Goal: Complete application form

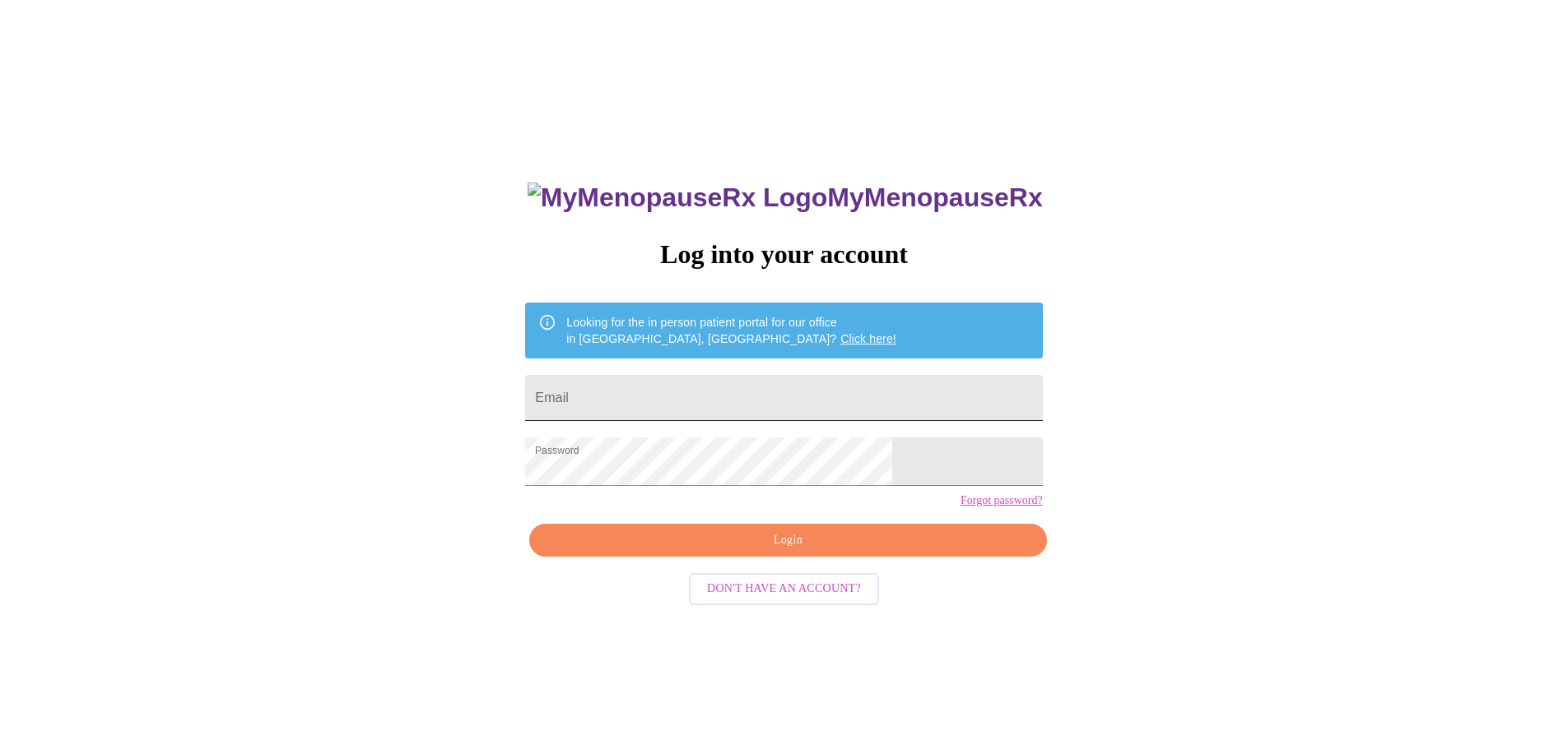
click at [737, 395] on input "Email" at bounding box center [783, 398] width 517 height 46
type input "[EMAIL_ADDRESS][DOMAIN_NAME]"
click at [767, 551] on span "Login" at bounding box center [787, 541] width 479 height 21
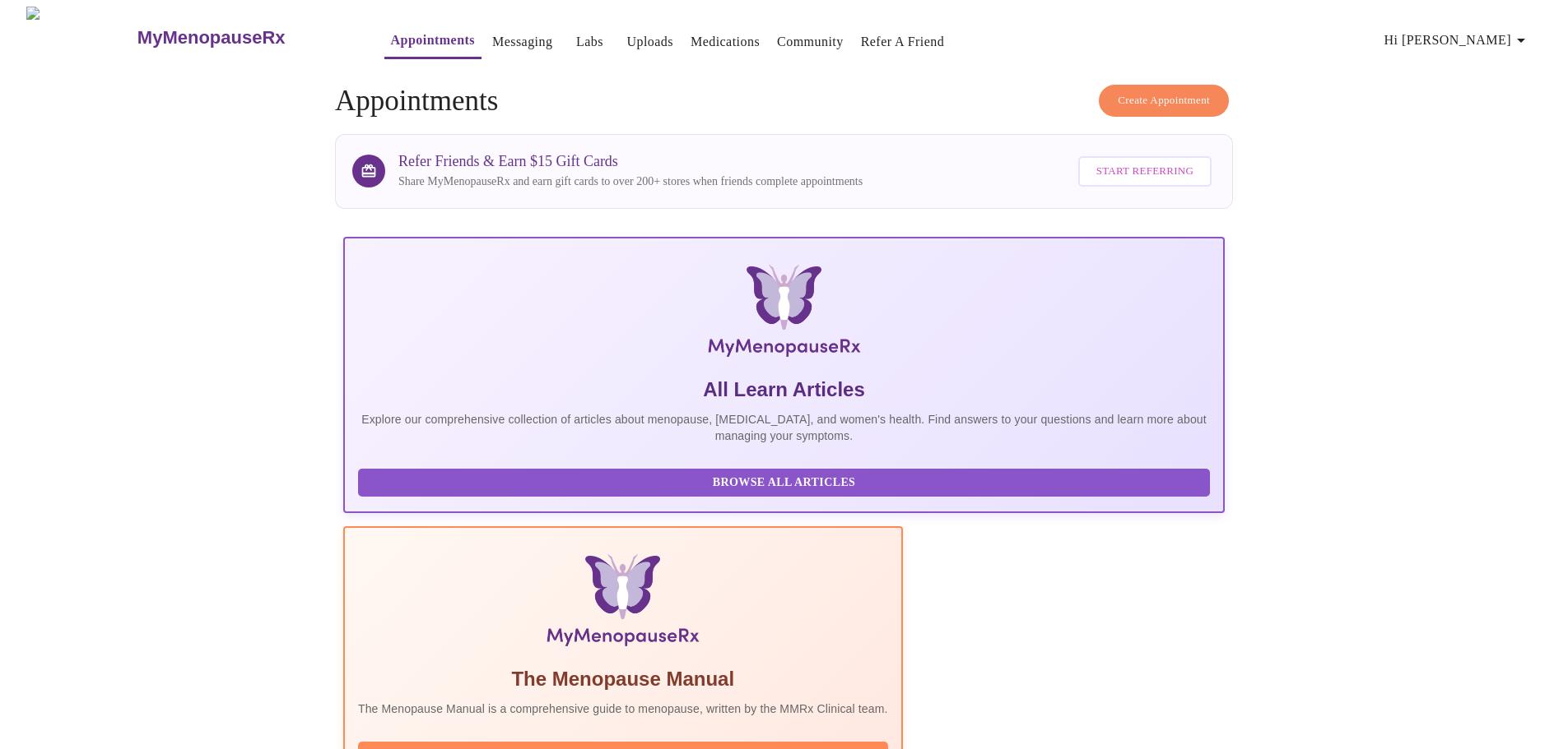
scroll to position [247, 0]
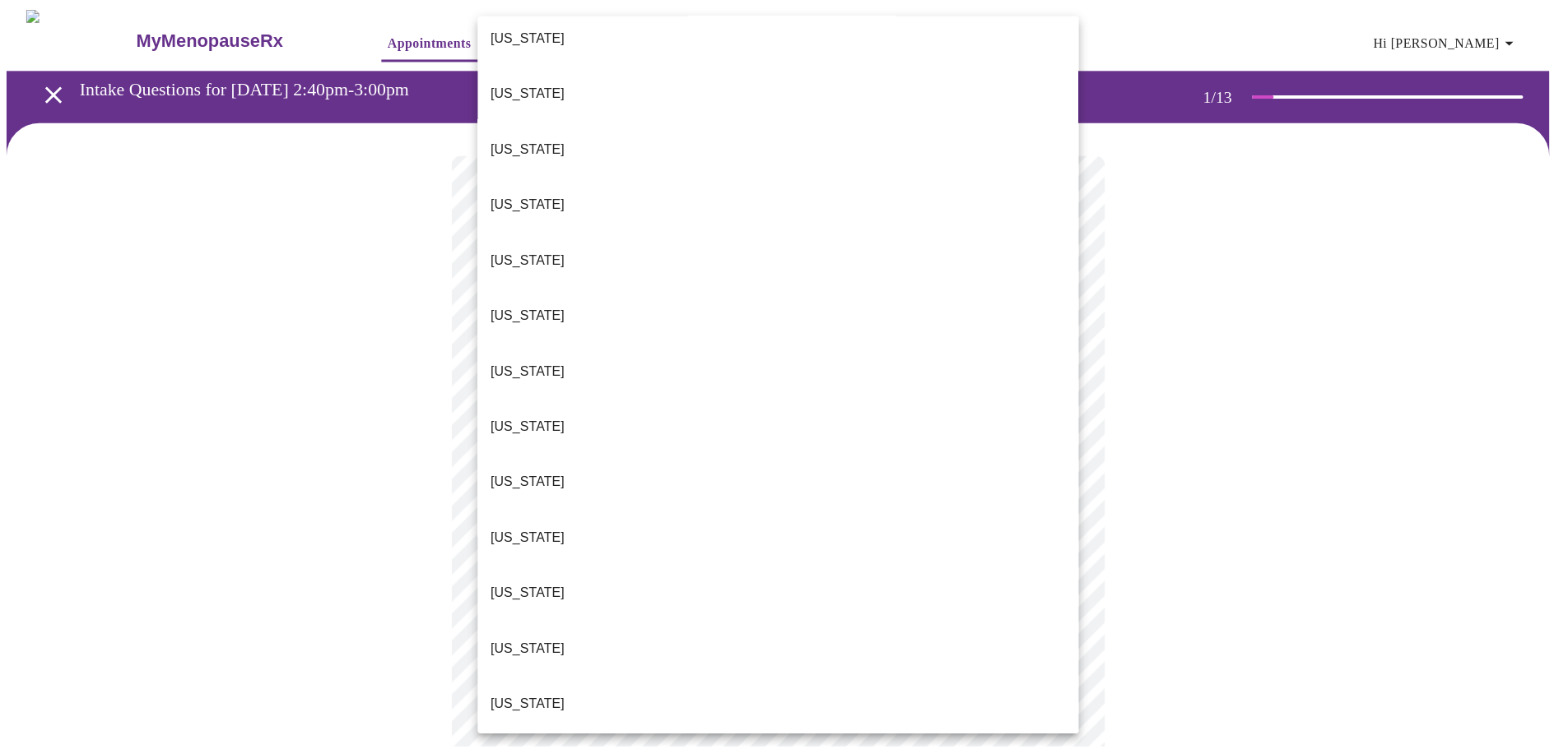
scroll to position [740, 0]
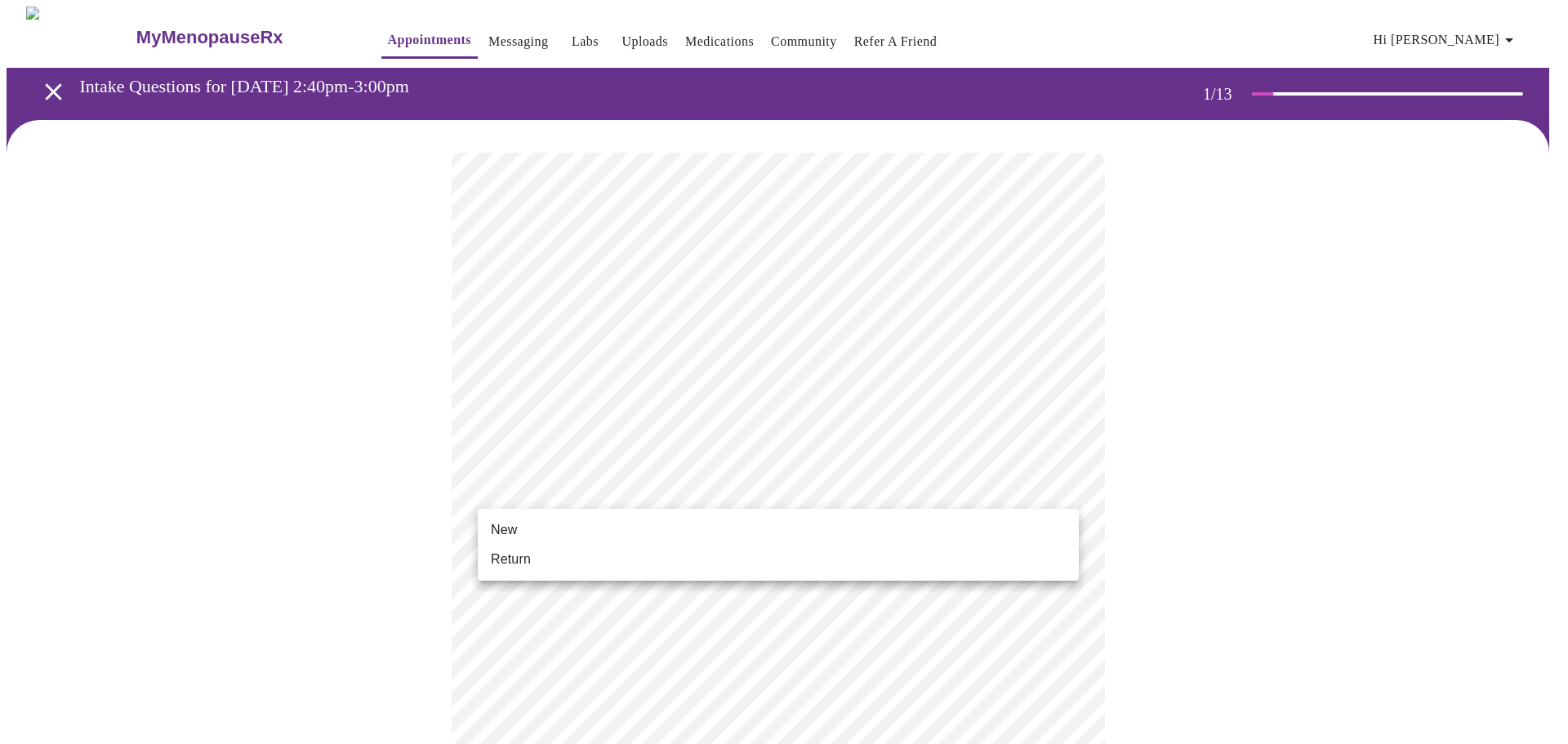
click at [570, 557] on li "Return" at bounding box center [777, 559] width 600 height 29
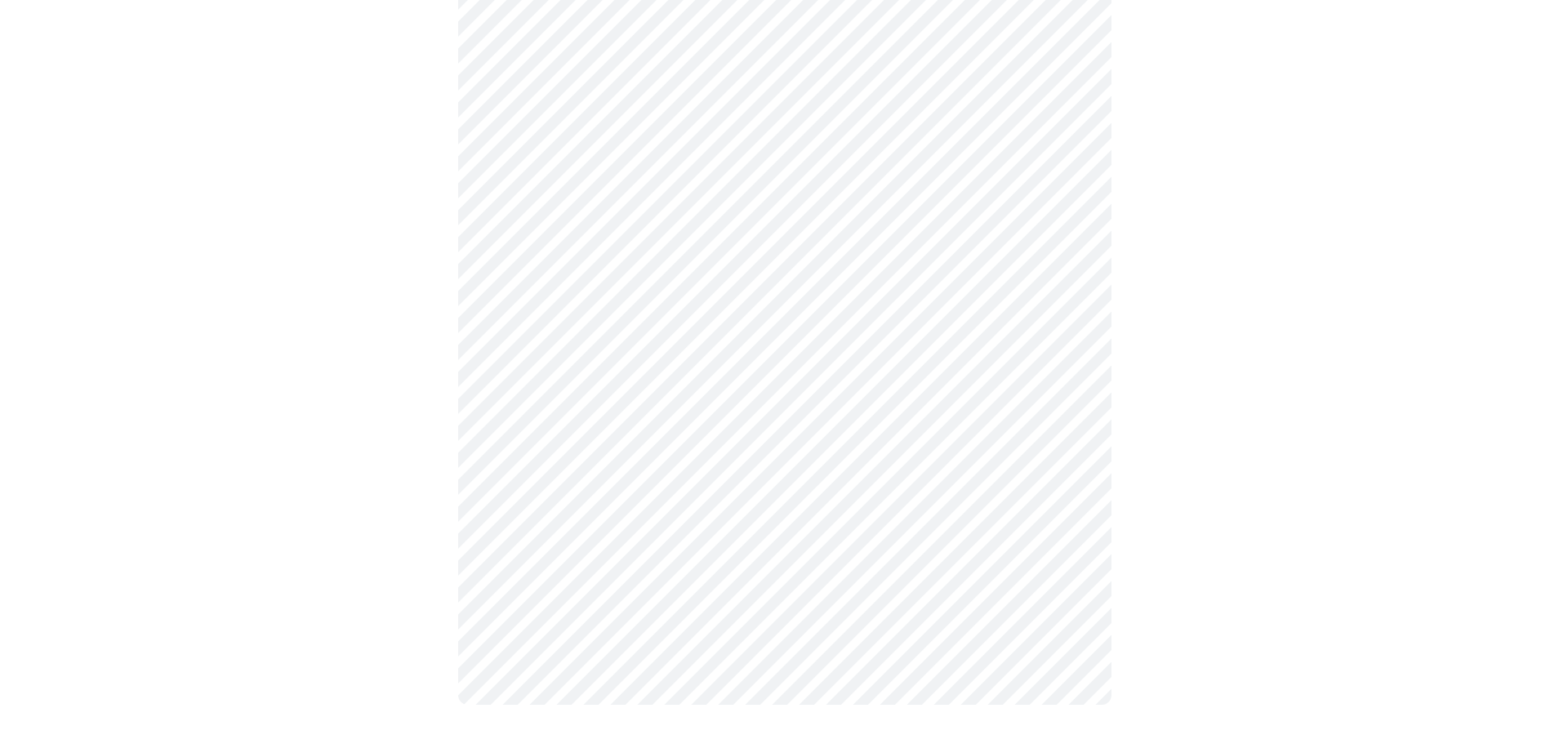
scroll to position [0, 0]
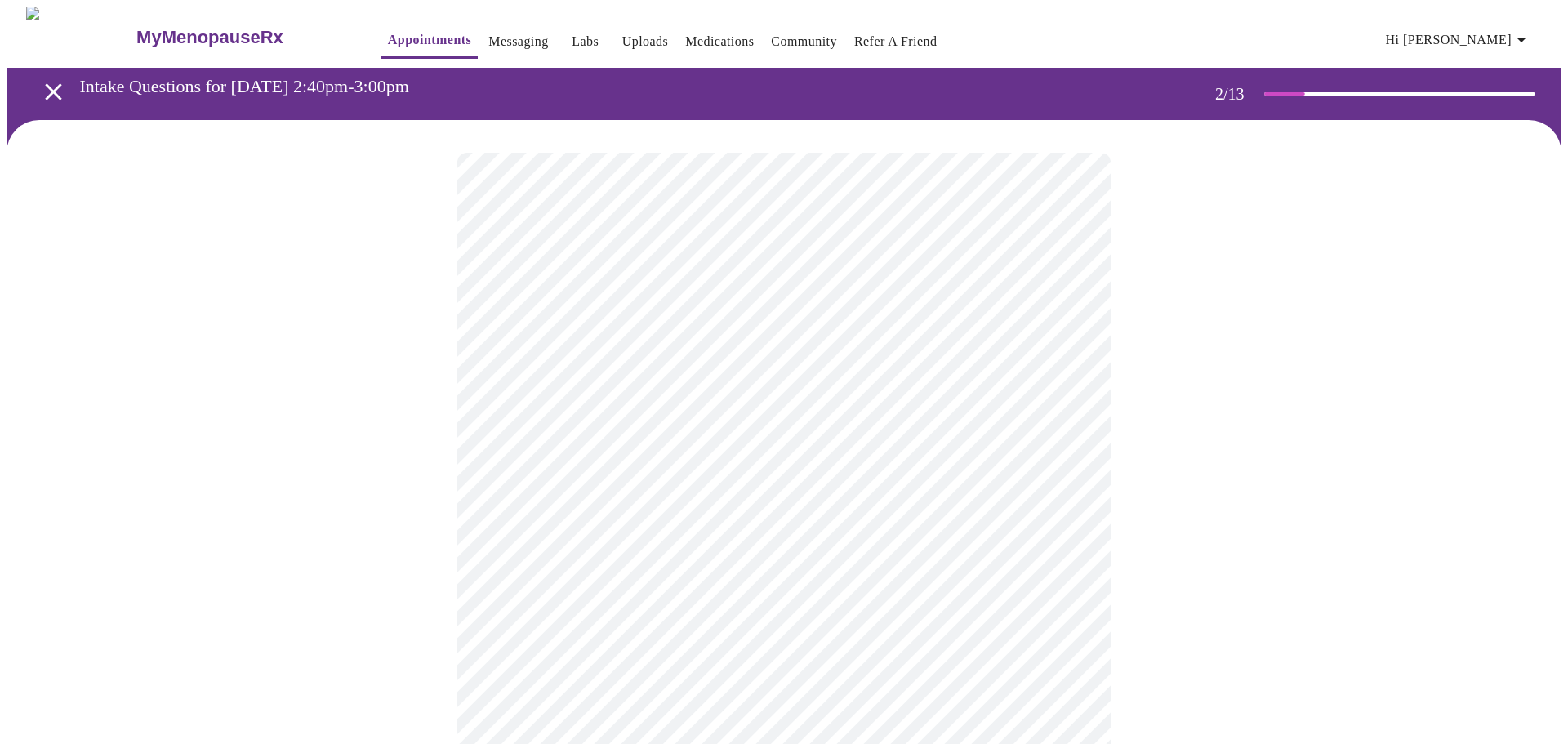
click at [962, 336] on body "MyMenopauseRx Appointments Messaging Labs Uploads Medications Community Refer a…" at bounding box center [784, 505] width 1555 height 997
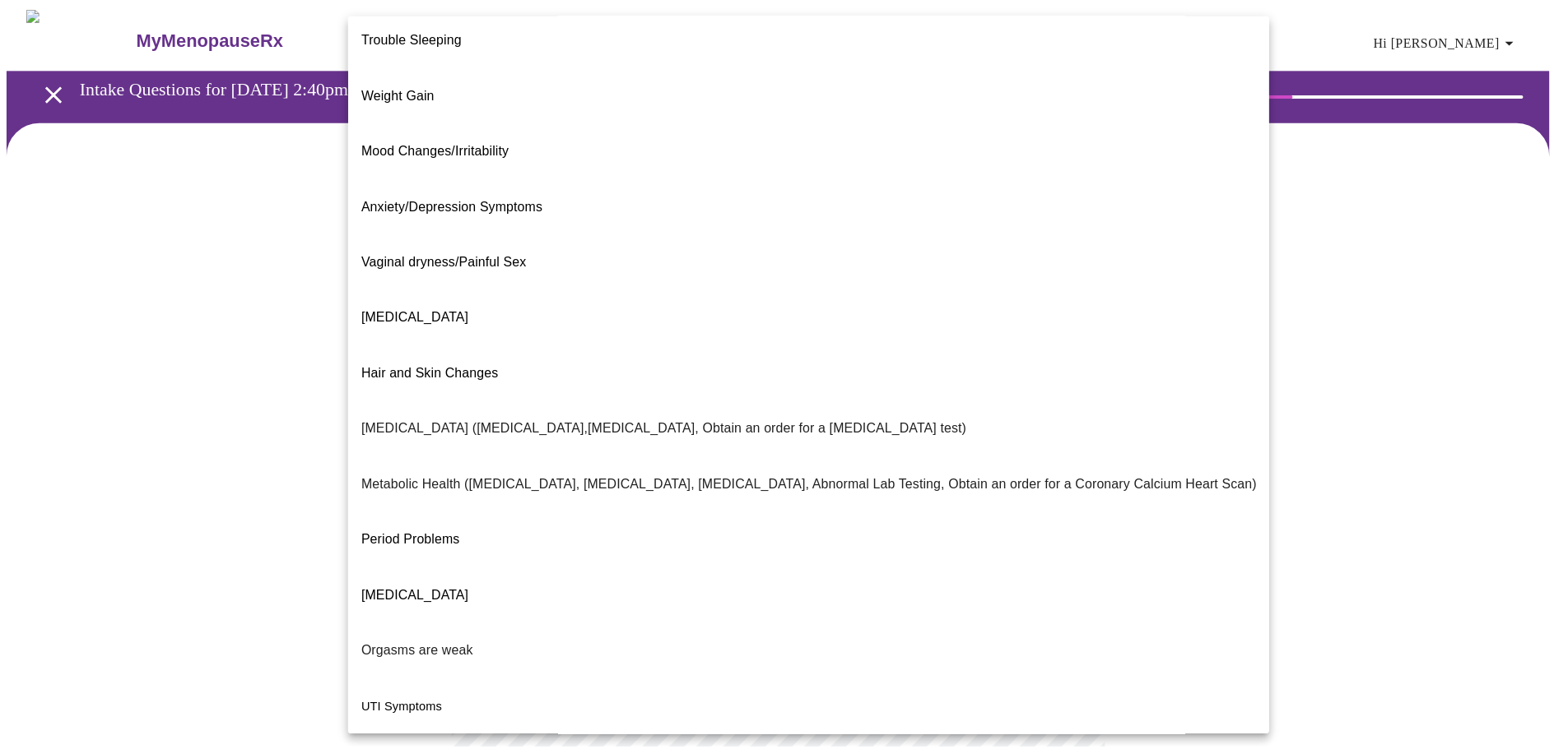
scroll to position [134, 0]
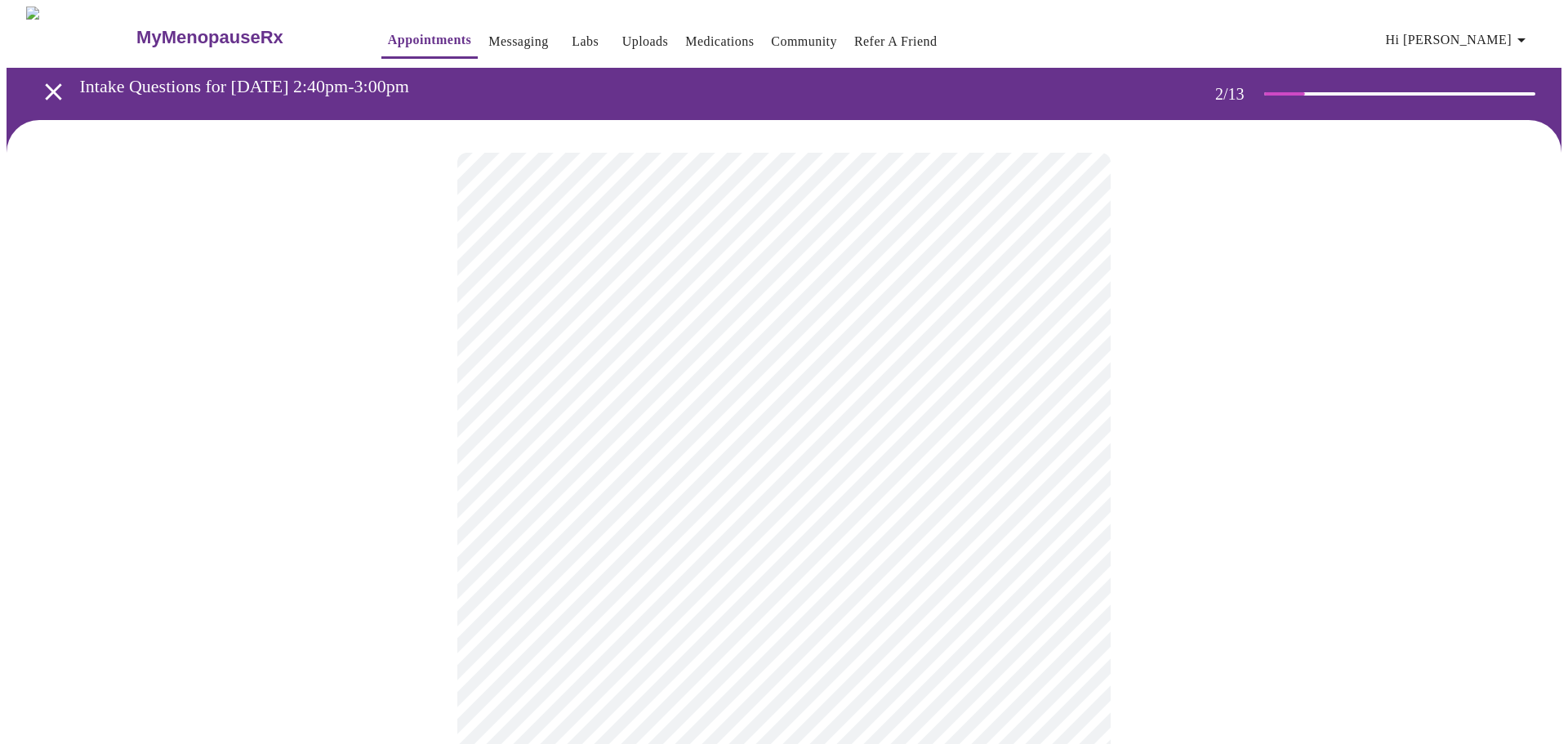
click at [527, 519] on body "MyMenopauseRx Appointments Messaging Labs Uploads Medications Community Refer a…" at bounding box center [784, 500] width 1555 height 987
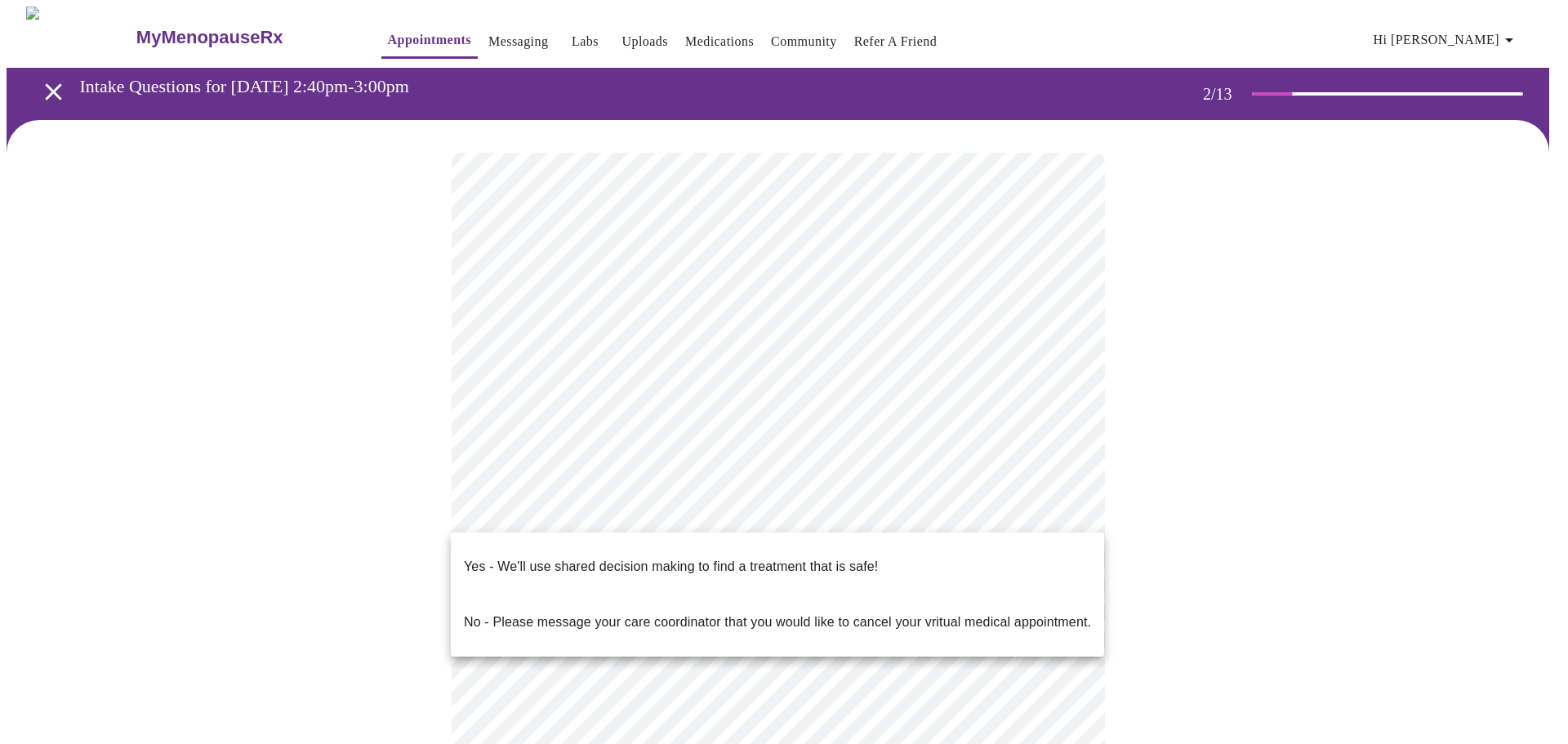
click at [527, 558] on p "Yes - We'll use shared decision making to find a treatment that is safe!" at bounding box center [671, 567] width 414 height 20
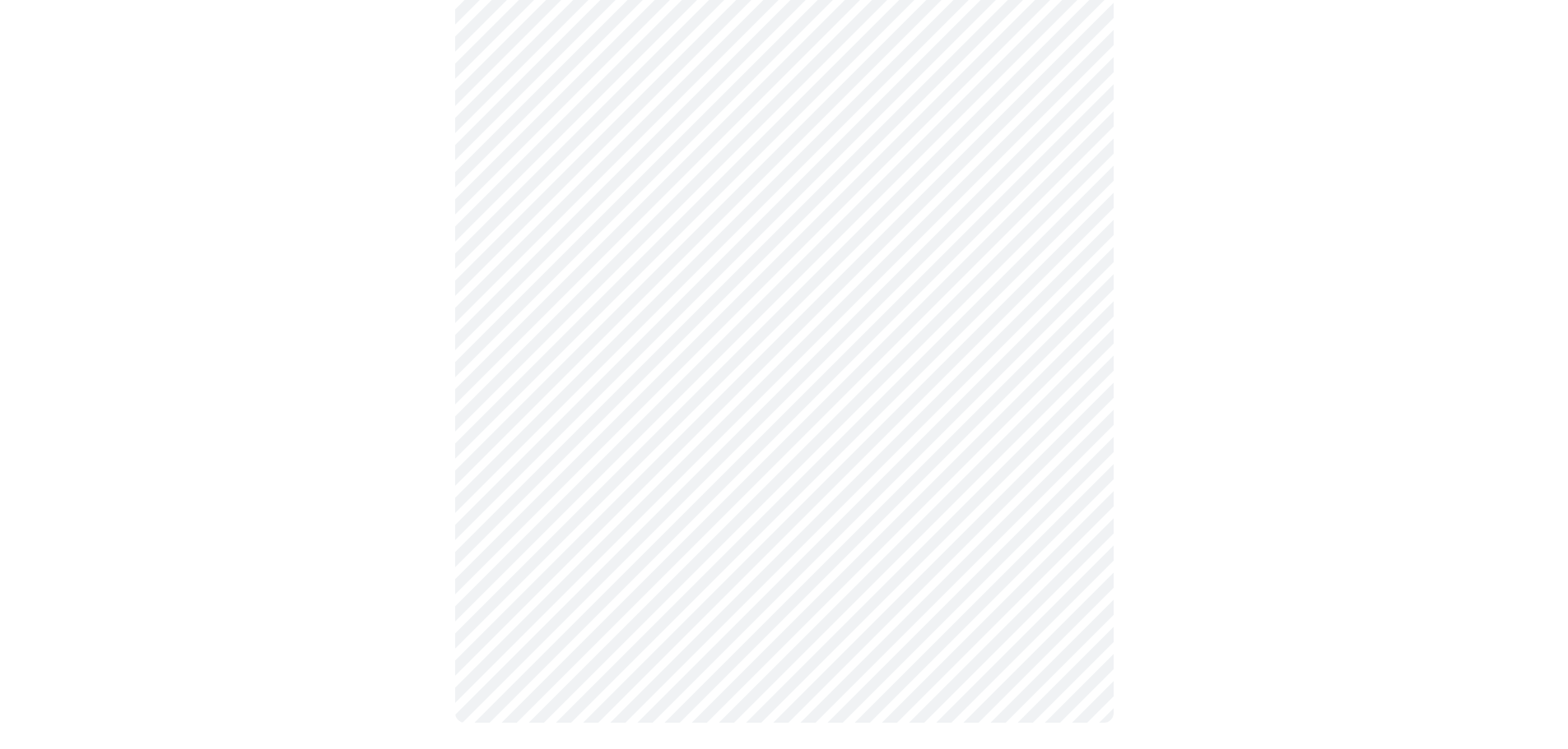
scroll to position [0, 0]
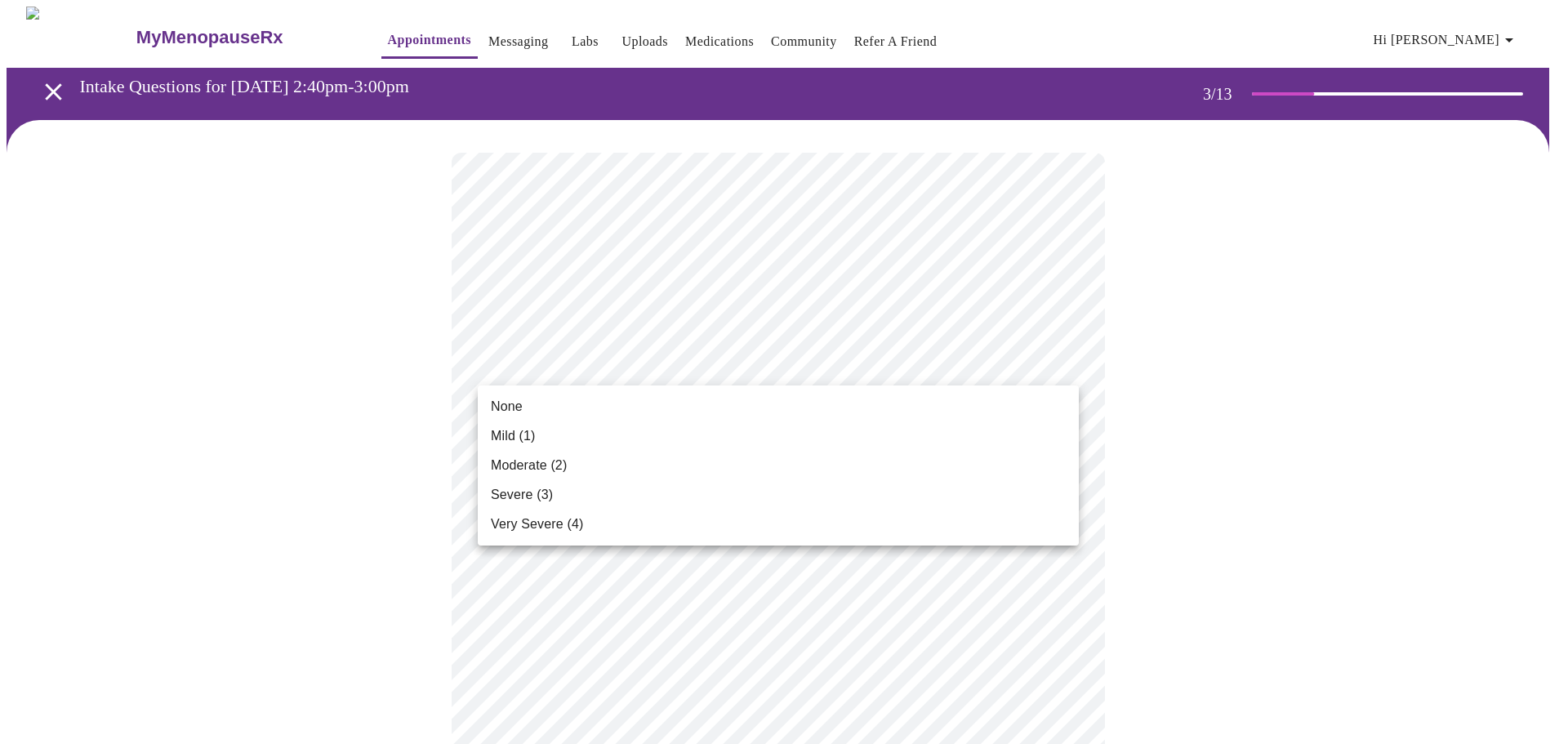
click at [1295, 417] on div at bounding box center [784, 372] width 1568 height 744
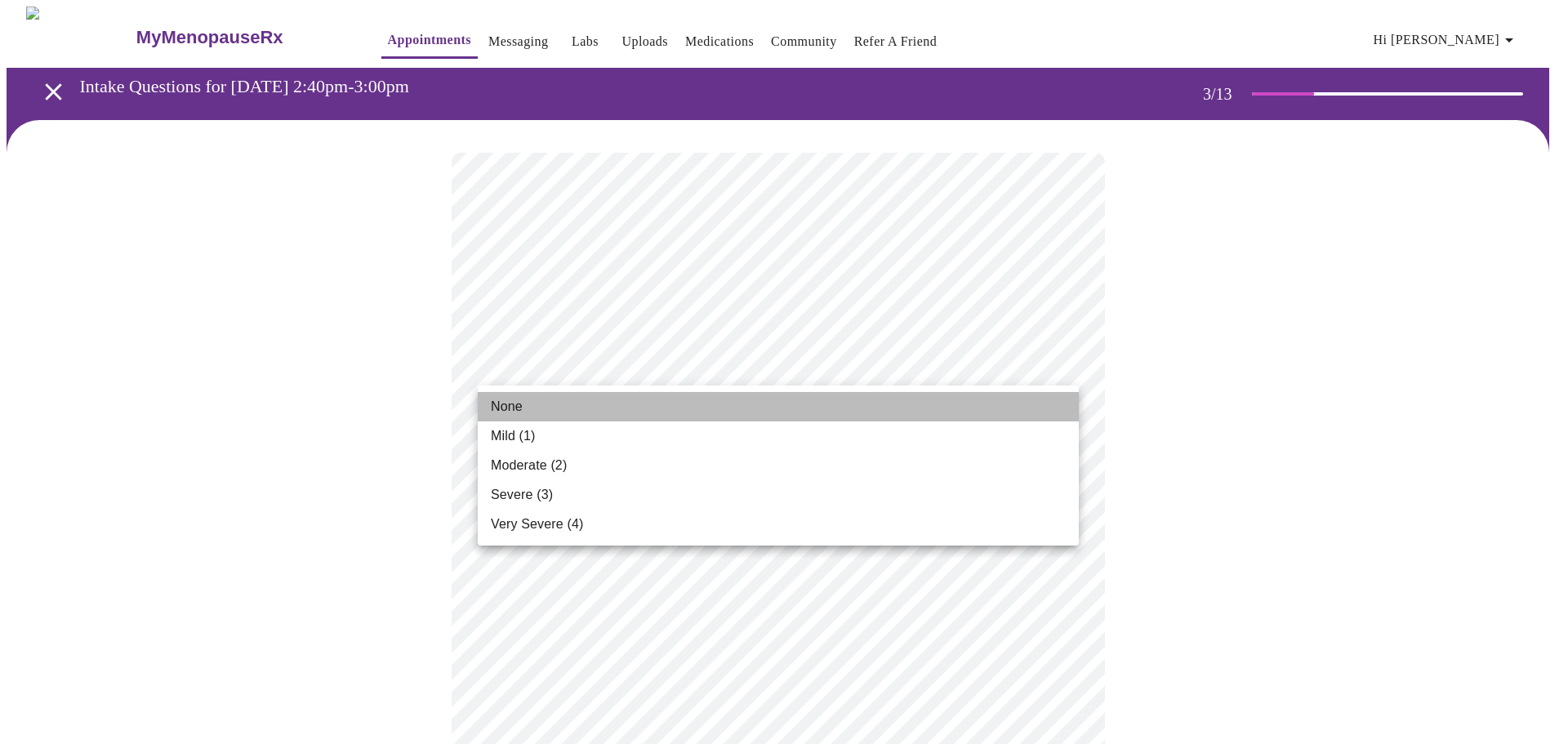
drag, startPoint x: 508, startPoint y: 412, endPoint x: 524, endPoint y: 429, distance: 23.3
click at [509, 413] on span "None" at bounding box center [506, 407] width 32 height 20
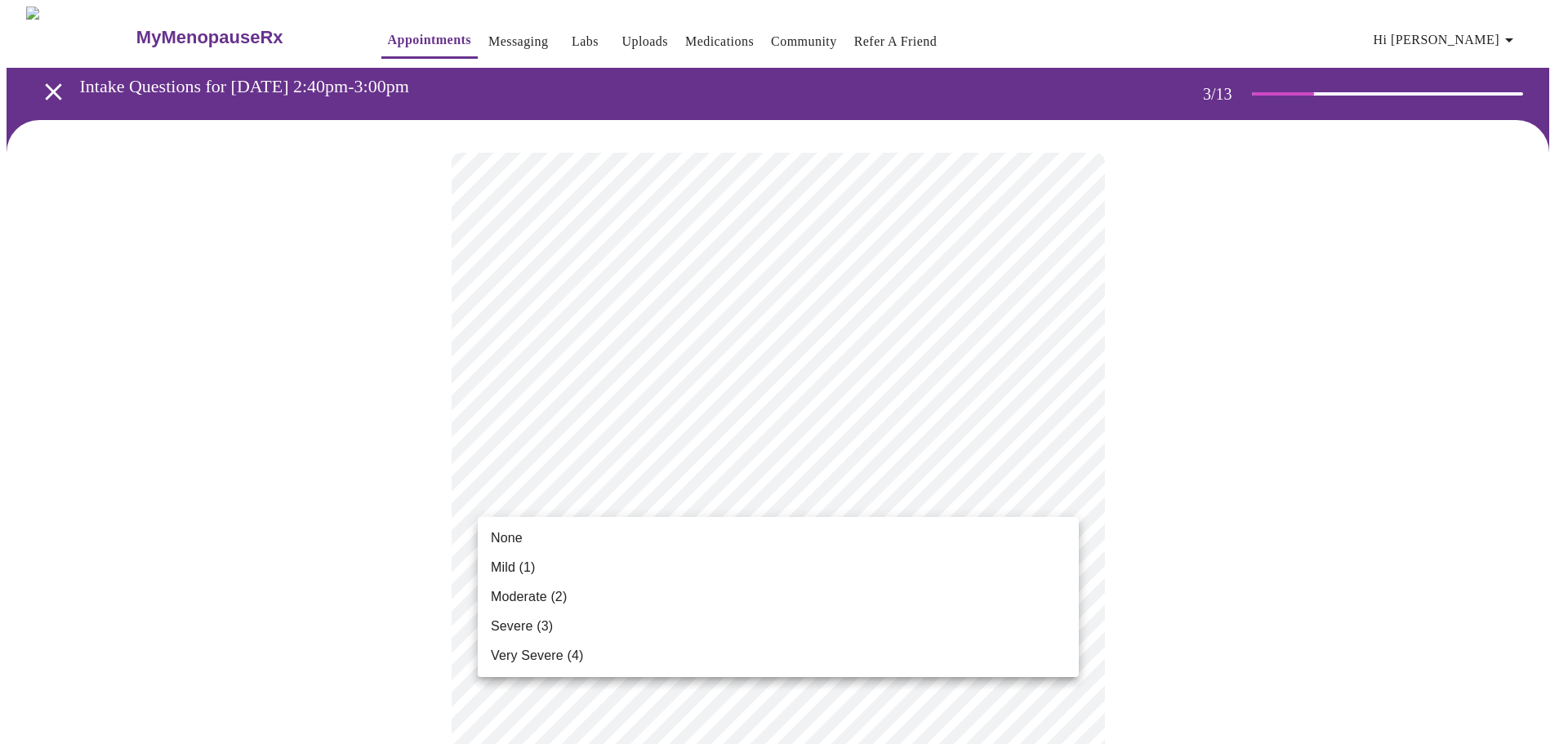
click at [577, 542] on li "None" at bounding box center [777, 538] width 600 height 29
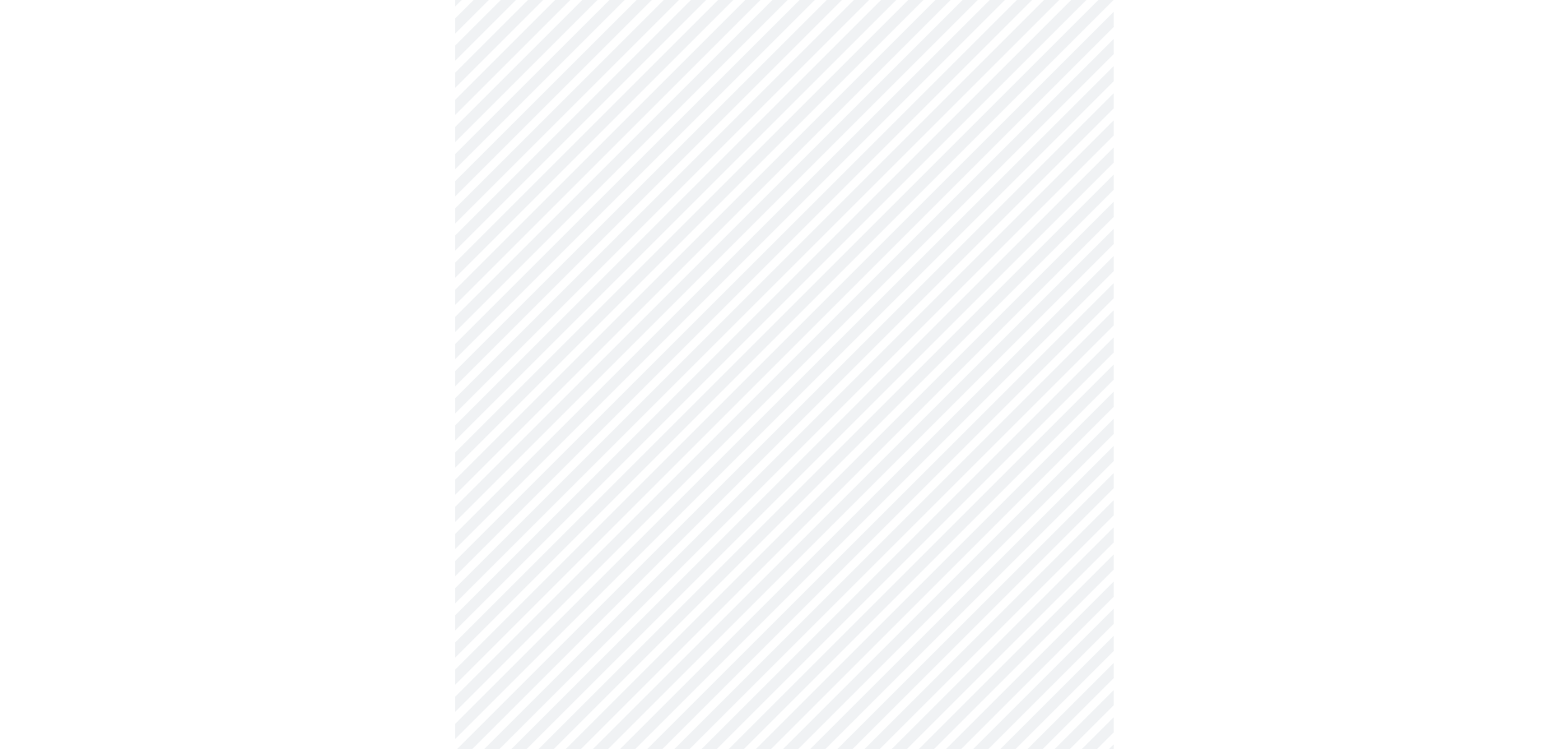
scroll to position [247, 0]
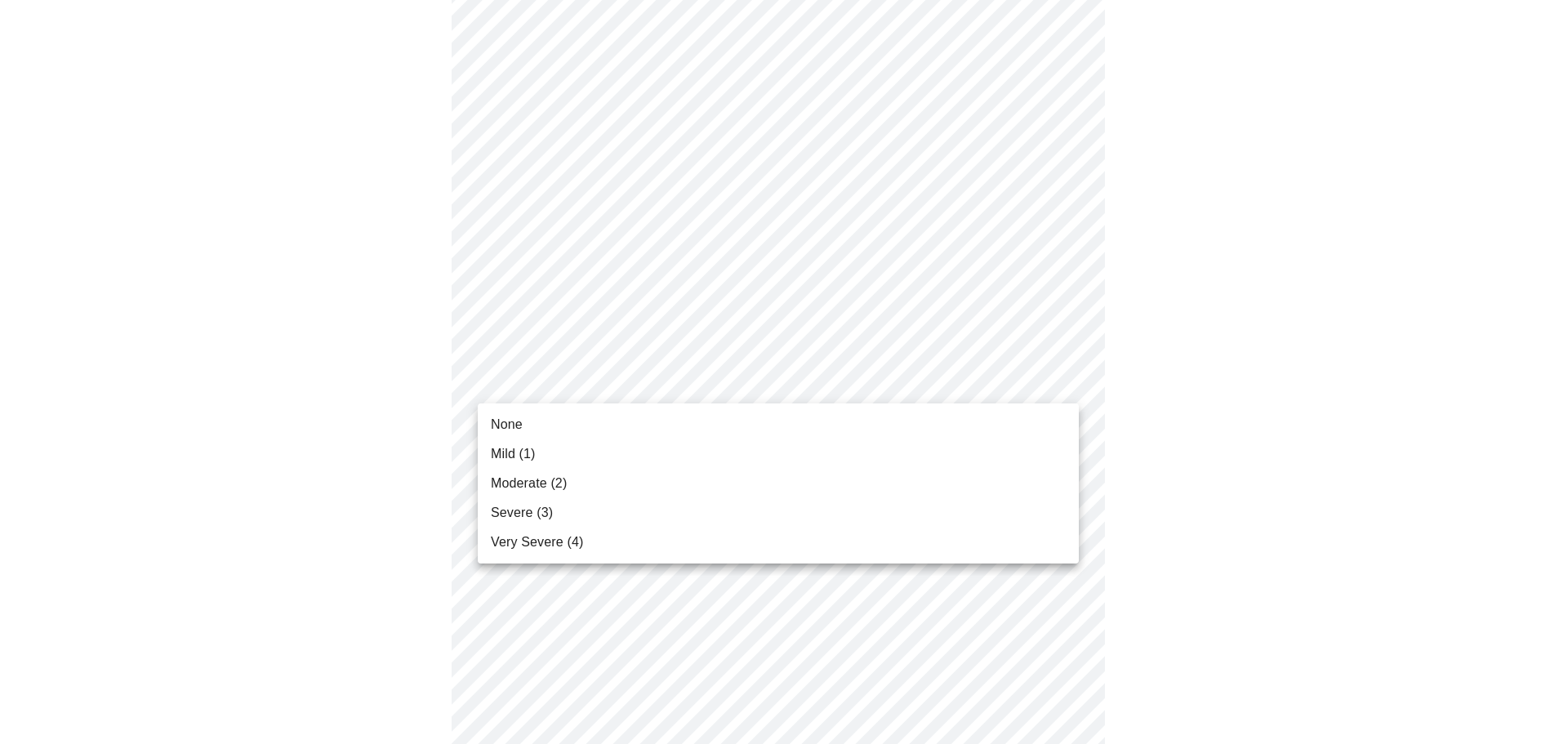
click at [542, 456] on li "Mild (1)" at bounding box center [777, 454] width 600 height 29
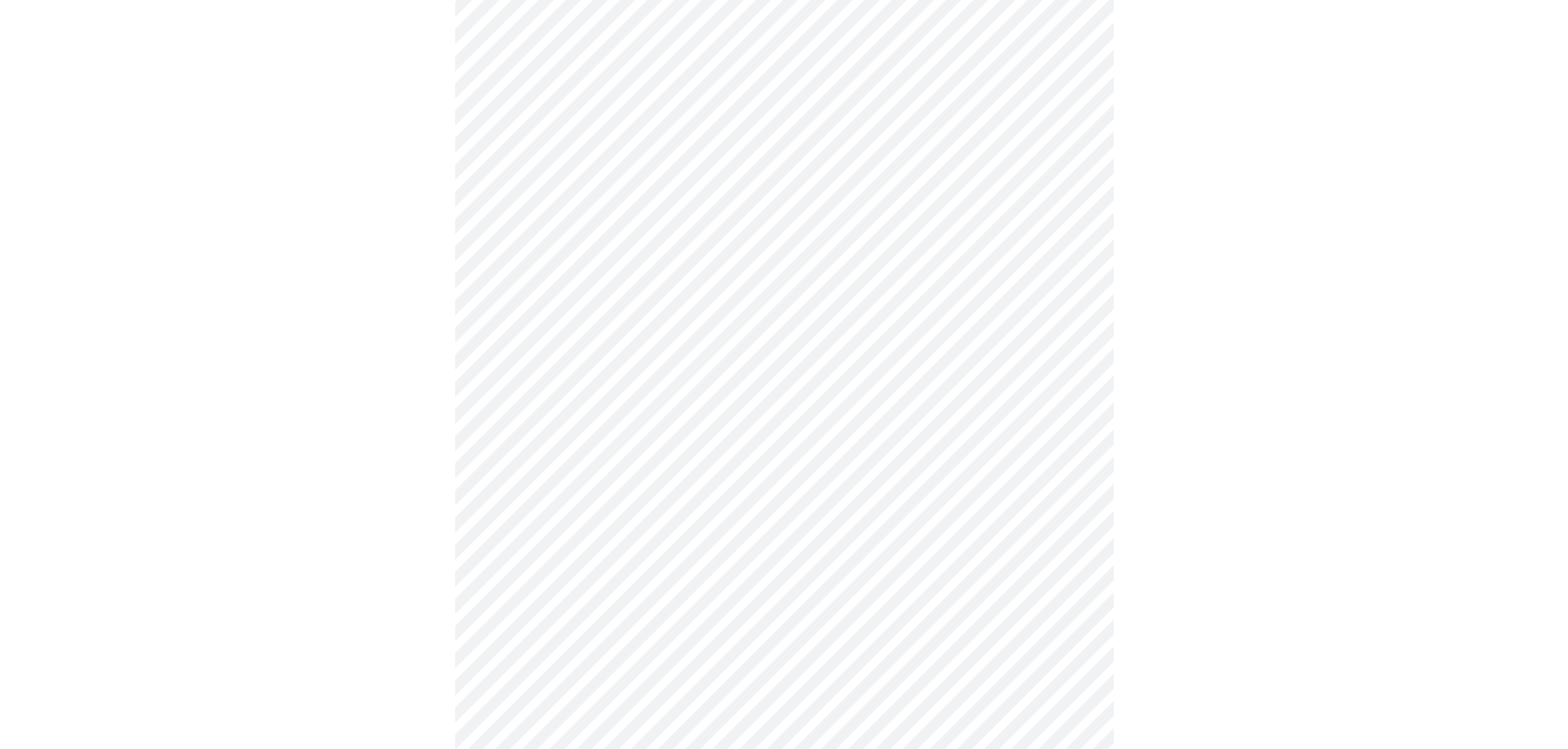
scroll to position [494, 0]
click at [655, 271] on body "MyMenopauseRx Appointments Messaging Labs Uploads Medications Community Refer a…" at bounding box center [784, 597] width 1555 height 2170
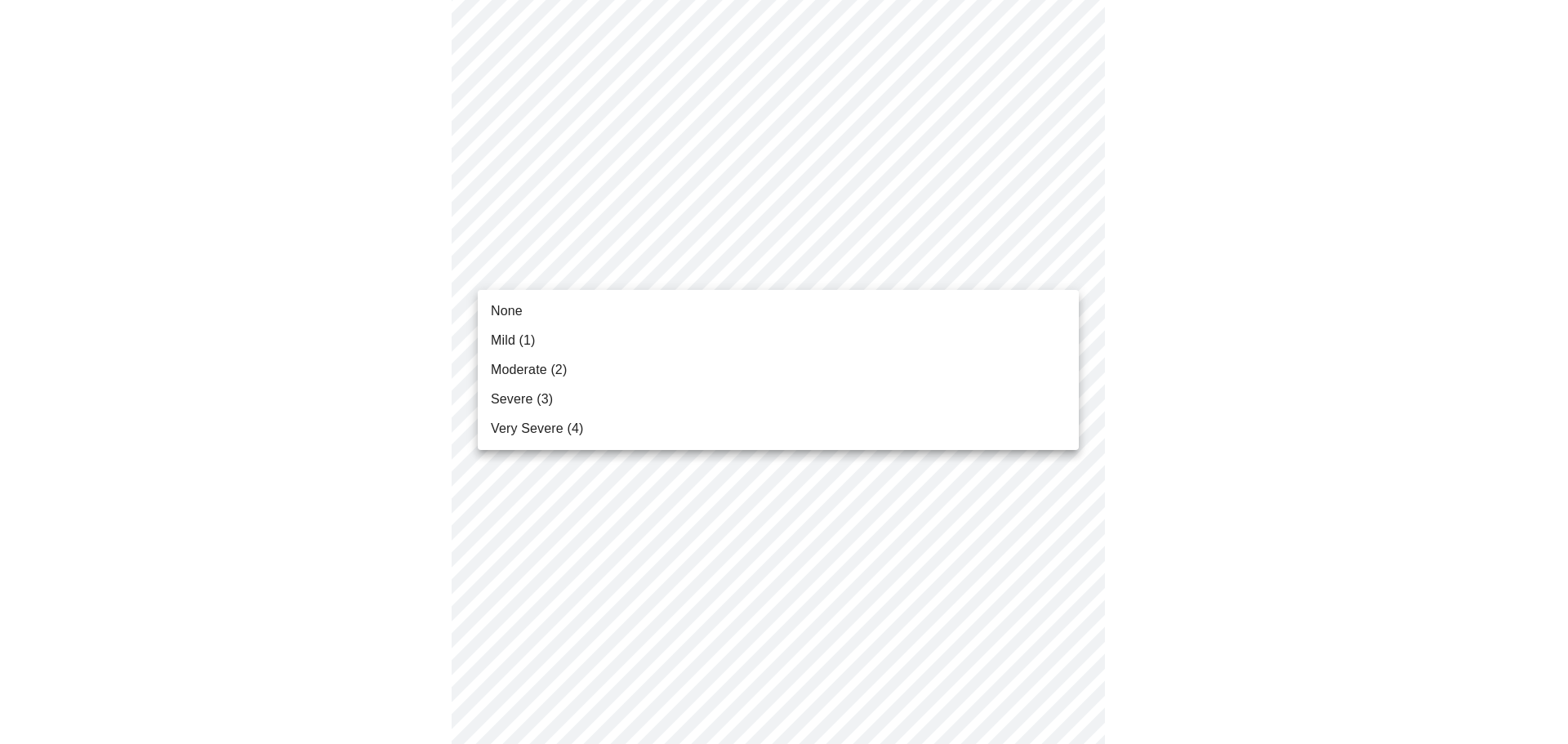
click at [523, 368] on span "Moderate (2)" at bounding box center [528, 370] width 76 height 20
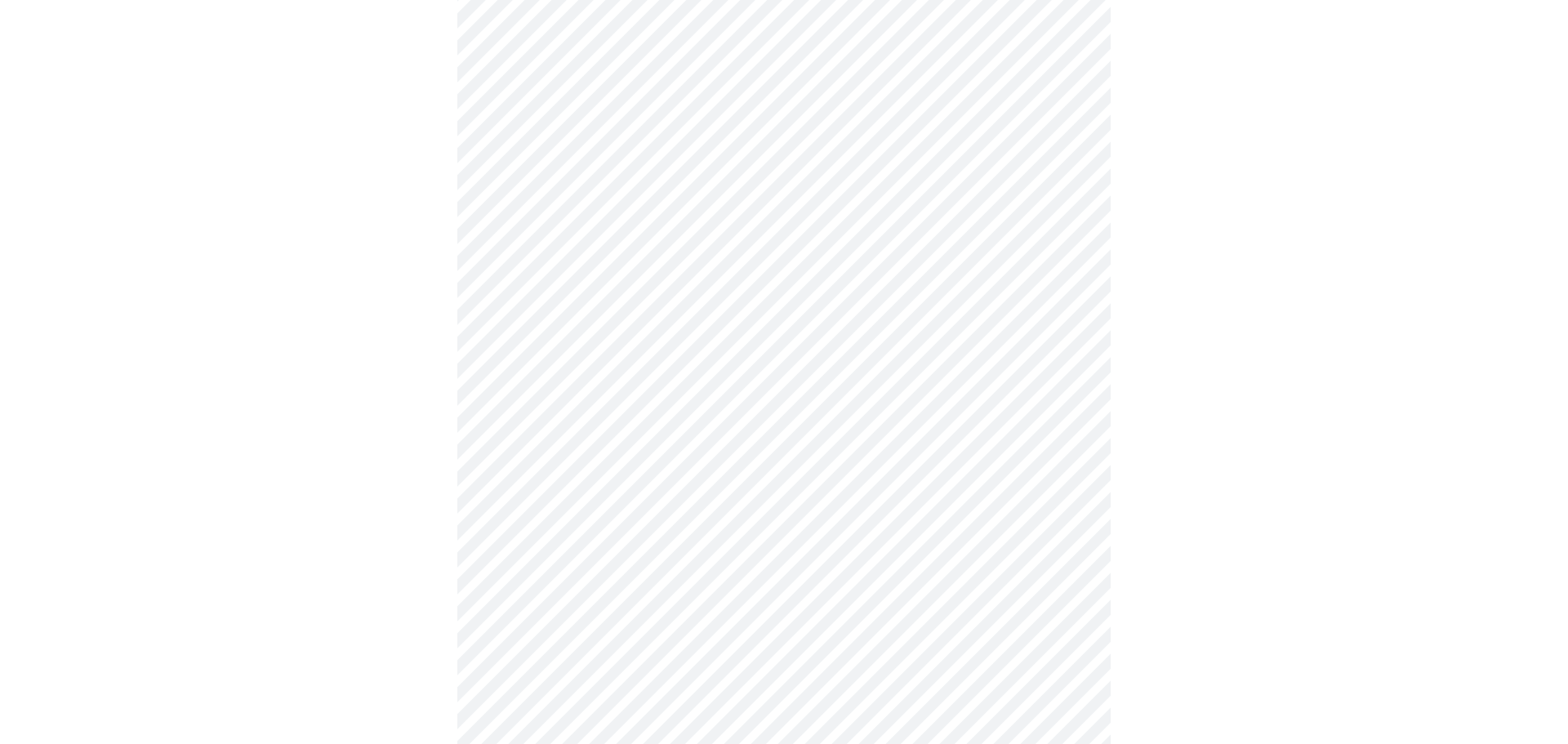
click at [569, 271] on body "MyMenopauseRx Appointments Messaging Labs Uploads Medications Community Refer a…" at bounding box center [784, 581] width 1555 height 2130
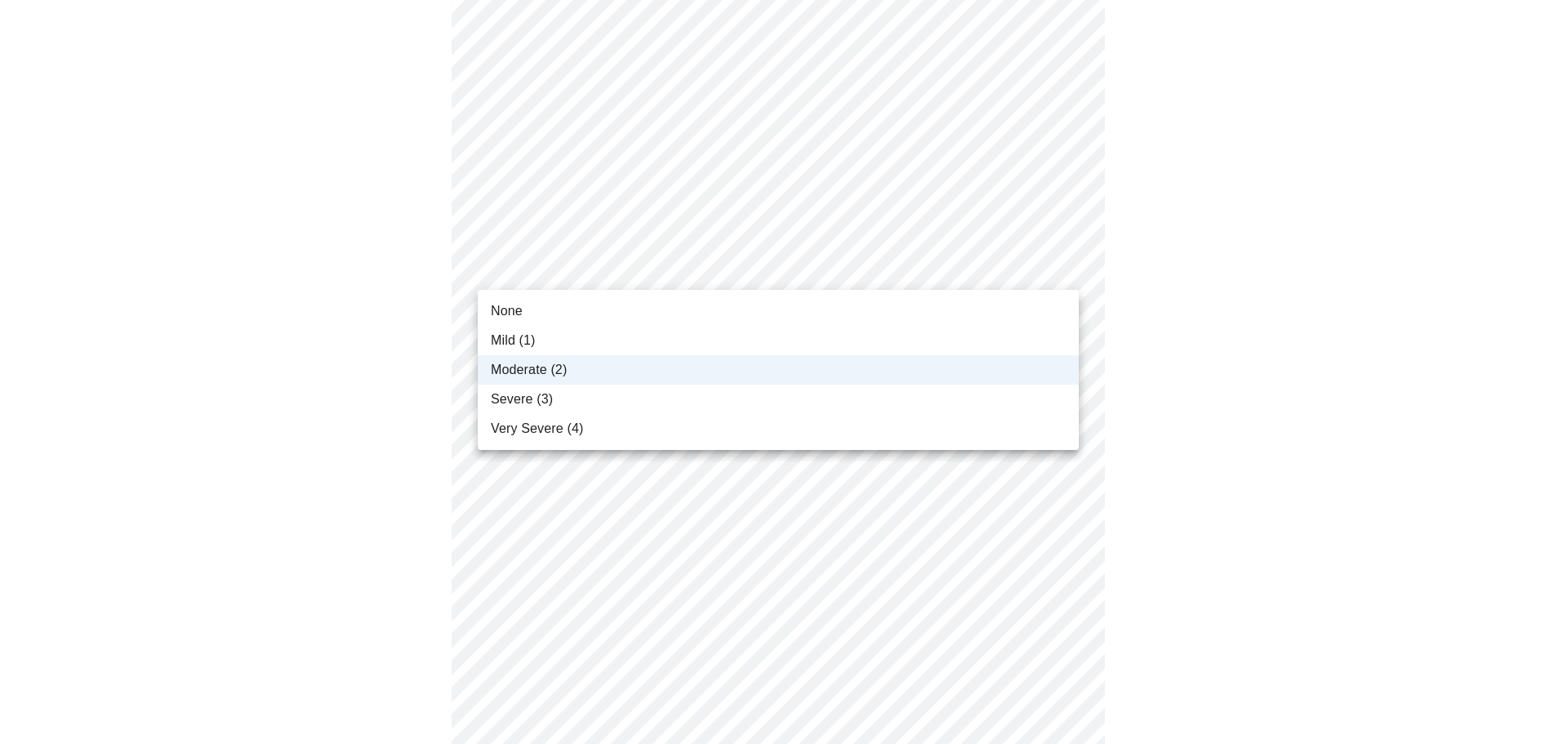
click at [546, 334] on li "Mild (1)" at bounding box center [777, 340] width 600 height 29
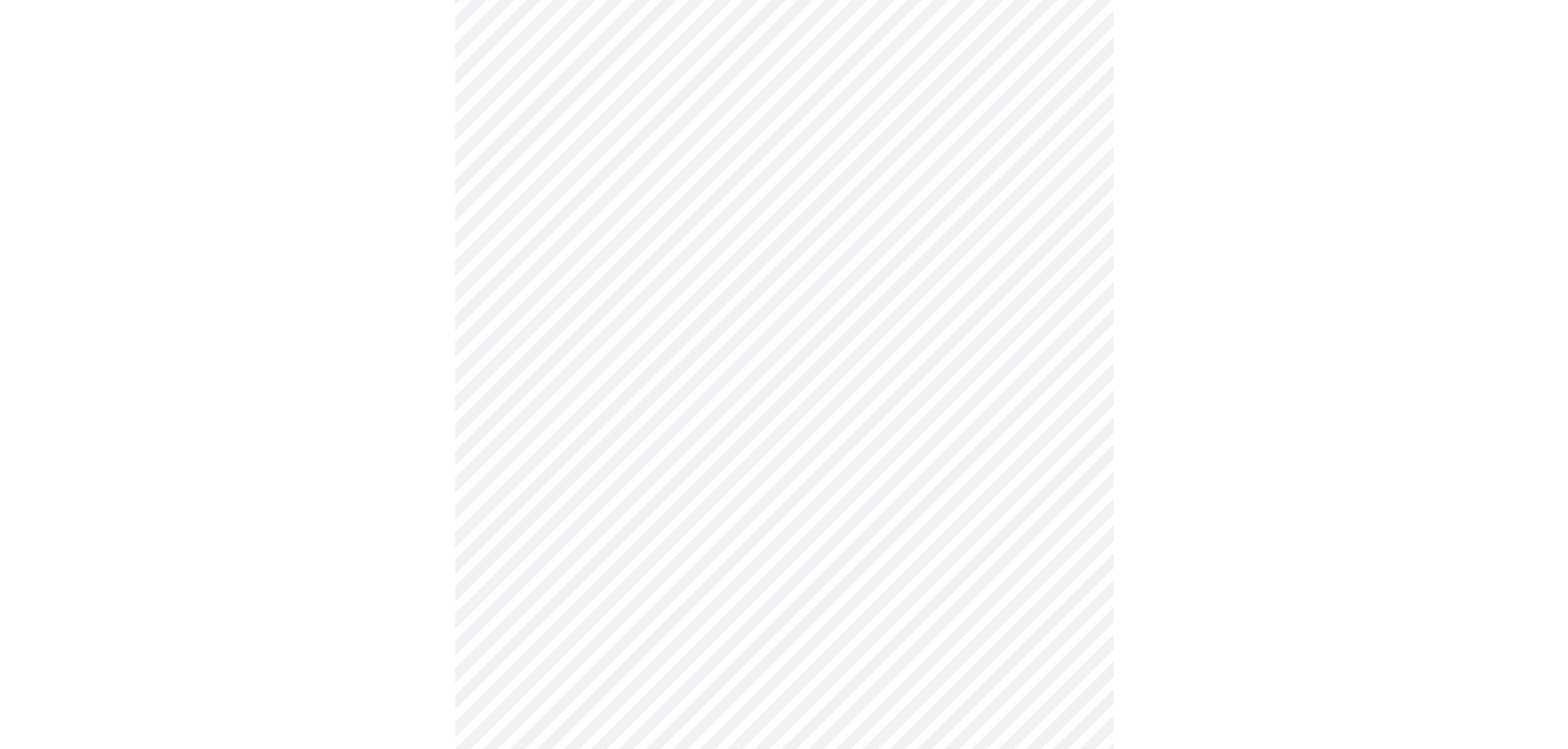
scroll to position [740, 0]
click at [588, 281] on body "MyMenopauseRx Appointments Messaging Labs Uploads Medications Community Refer a…" at bounding box center [784, 338] width 1555 height 2145
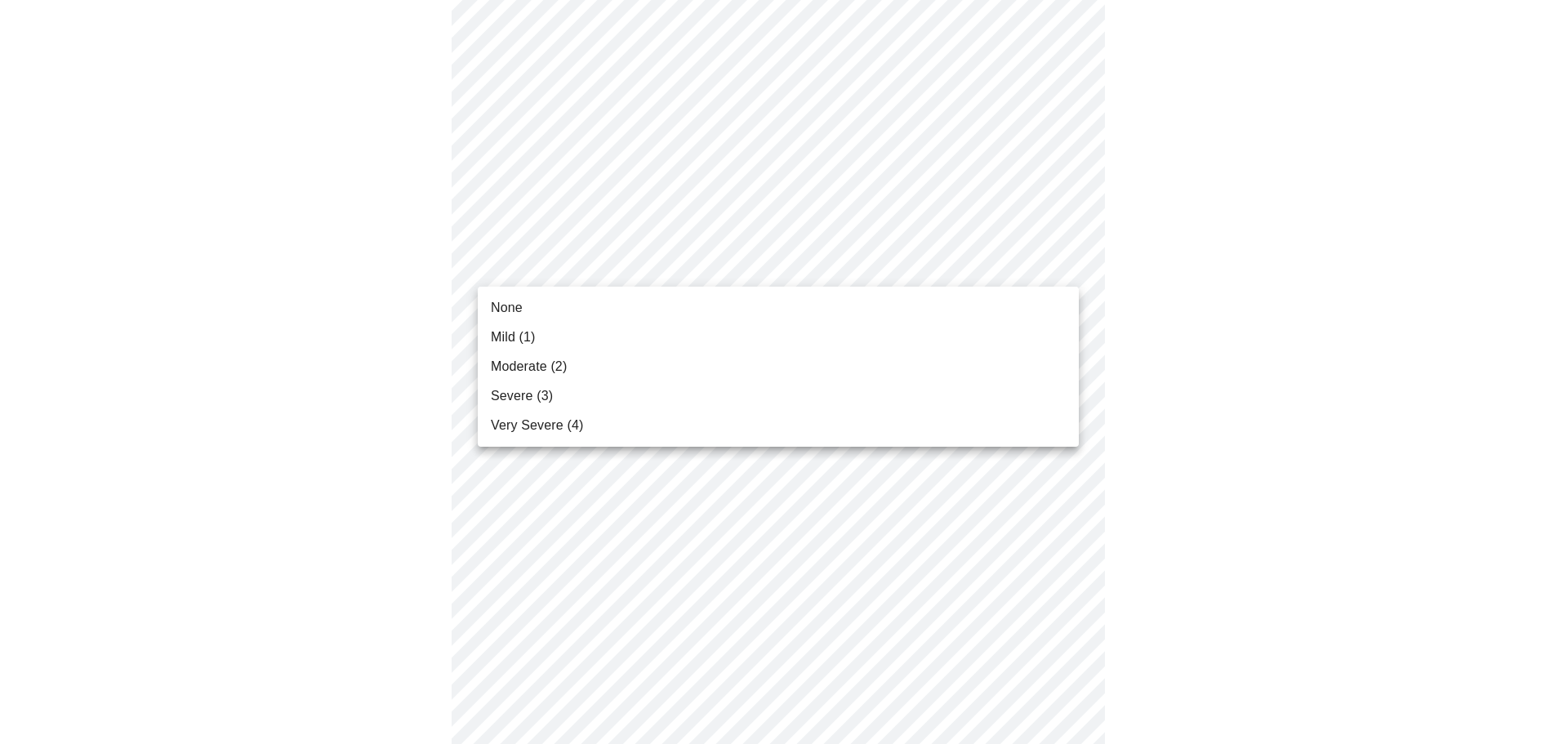
click at [539, 364] on span "Moderate (2)" at bounding box center [528, 366] width 76 height 20
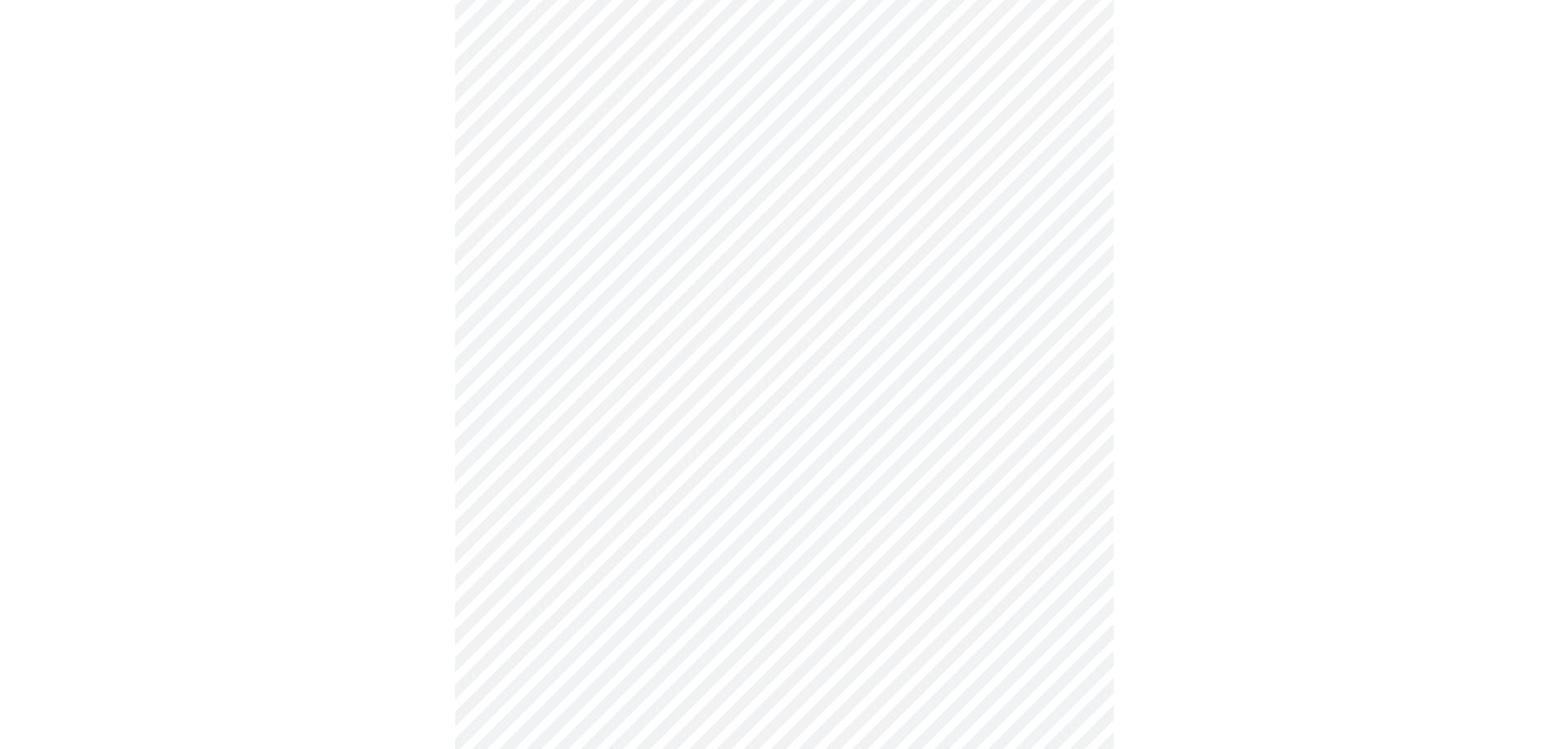
scroll to position [987, 0]
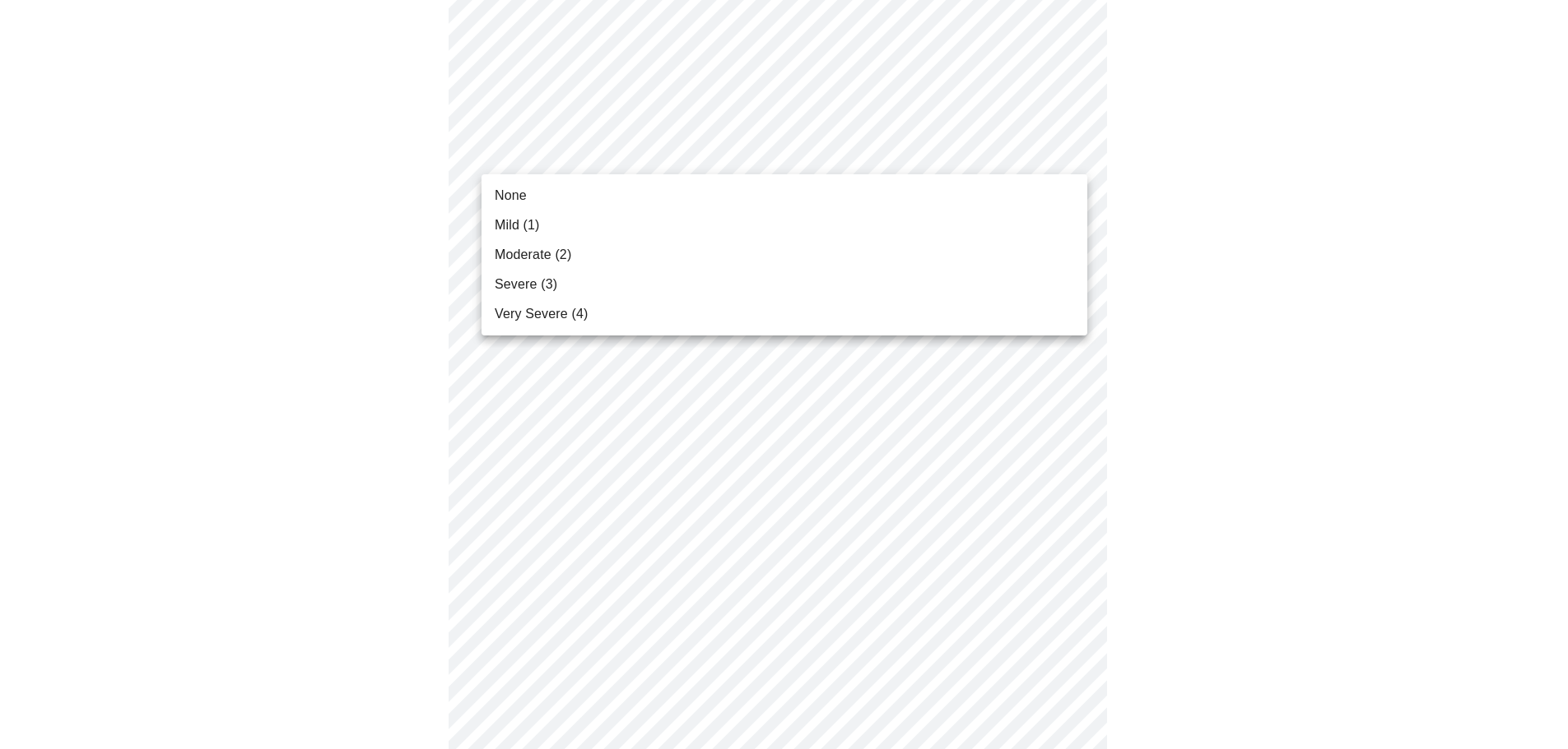
click at [683, 160] on body "MyMenopauseRx Appointments Messaging Labs Uploads Medications Community Refer a…" at bounding box center [784, 80] width 1555 height 2120
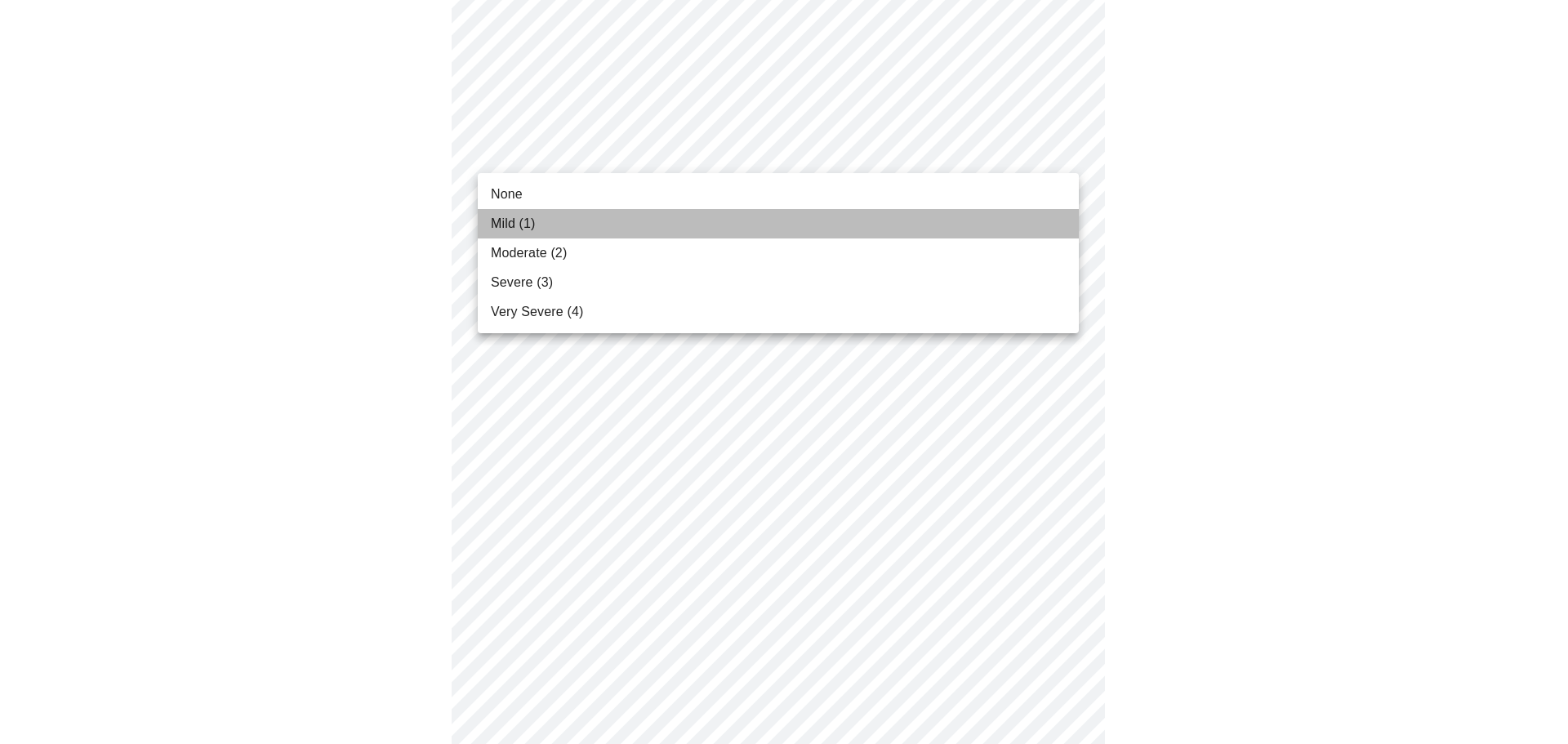
click at [541, 235] on li "Mild (1)" at bounding box center [777, 223] width 600 height 29
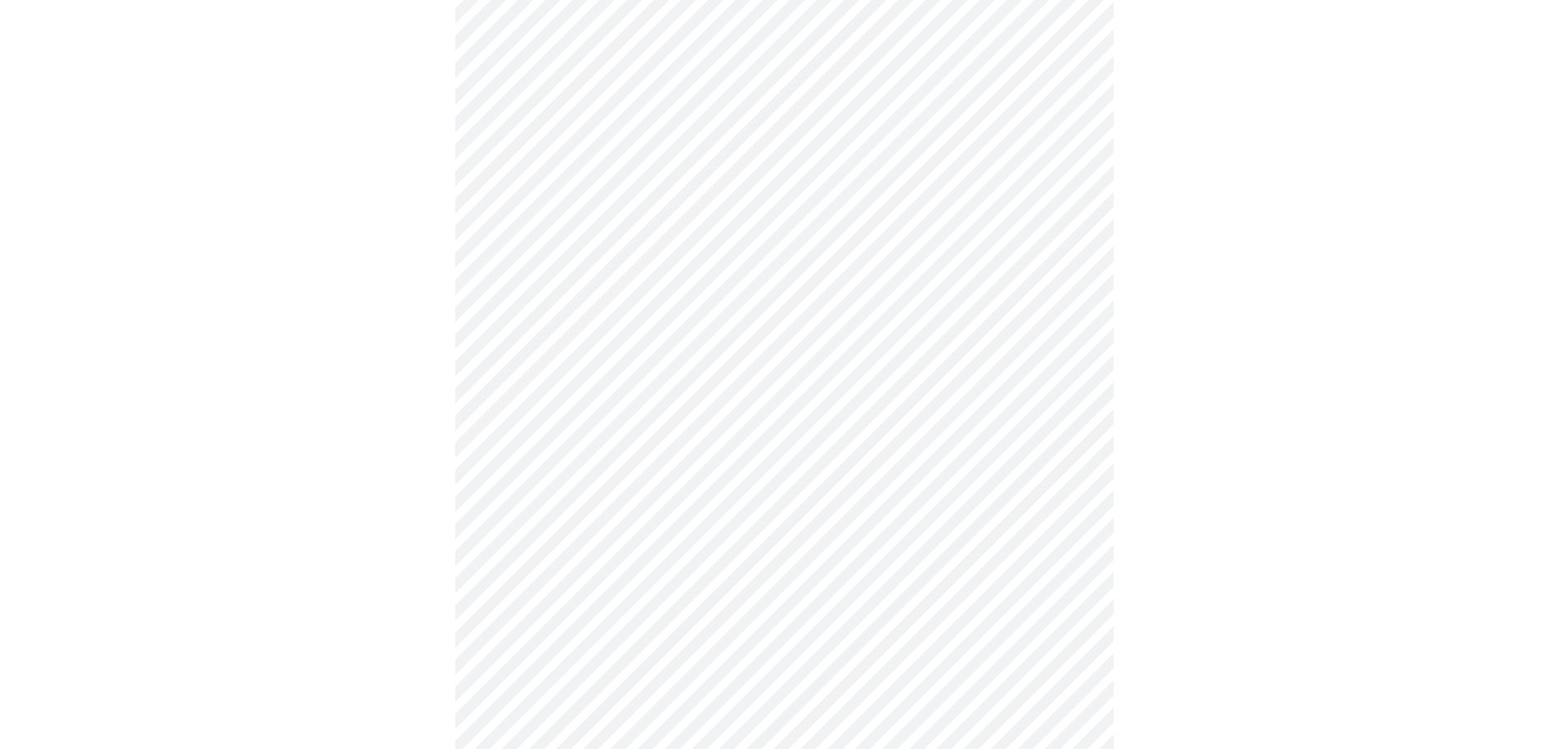
scroll to position [1069, 0]
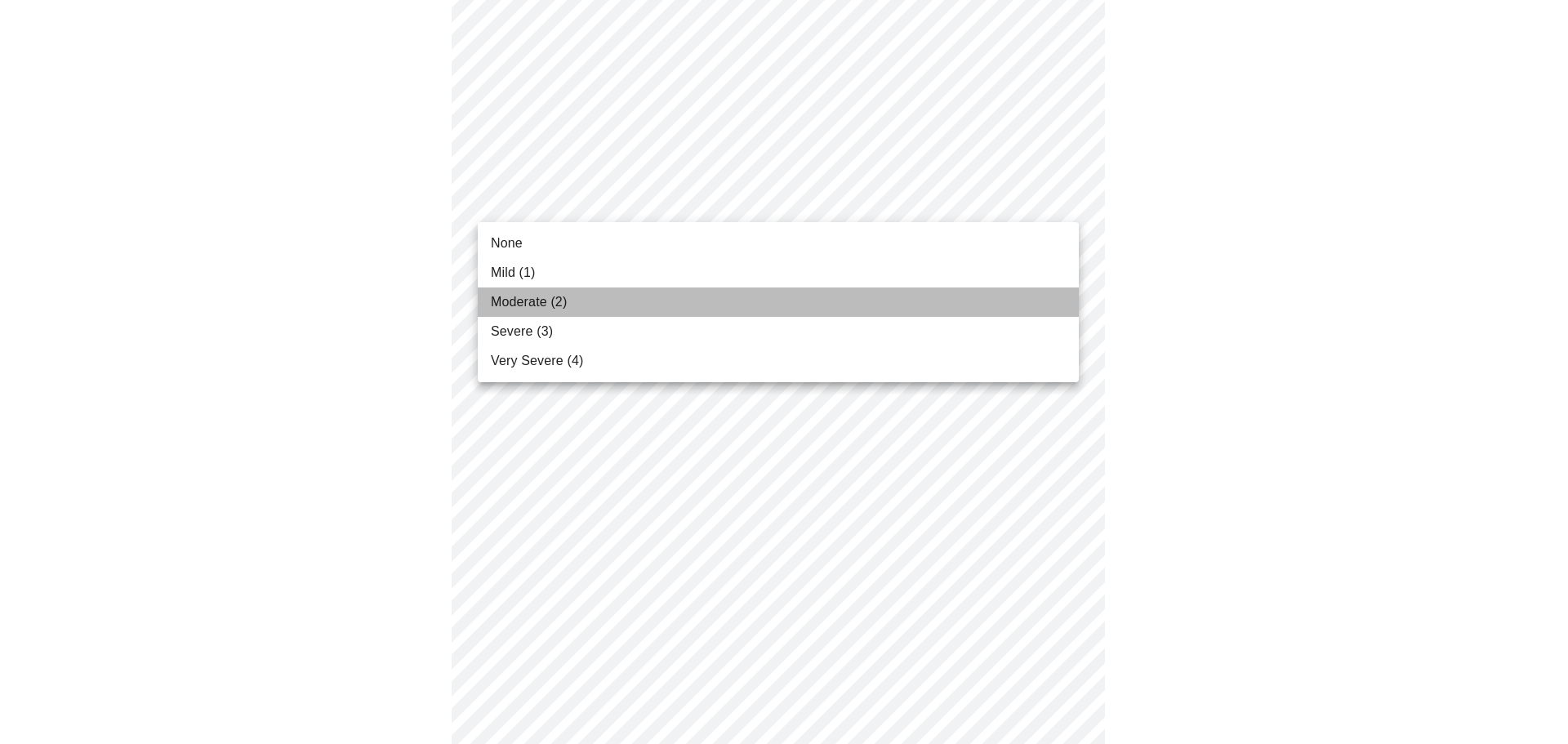
click at [523, 297] on span "Moderate (2)" at bounding box center [528, 302] width 76 height 20
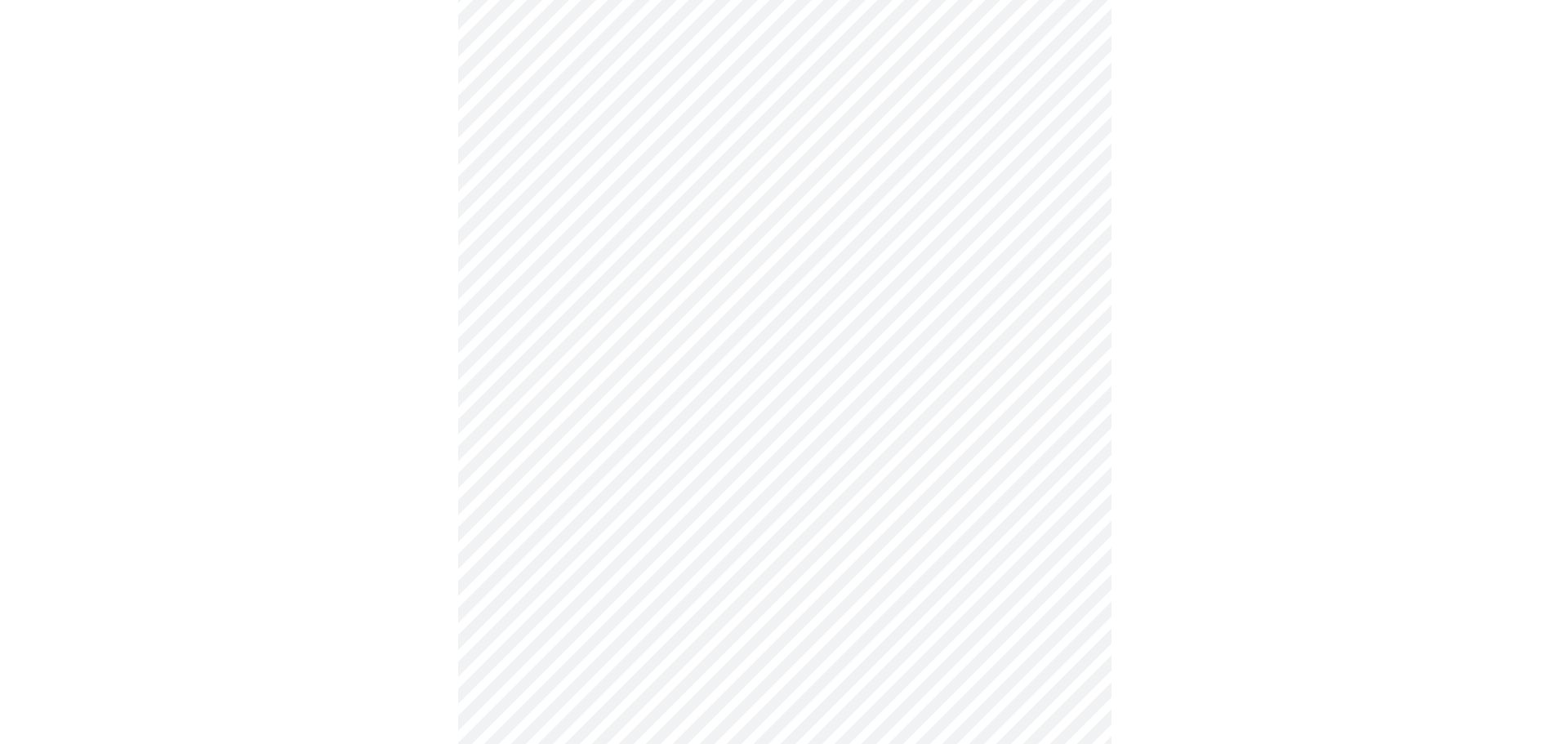
scroll to position [1307, 0]
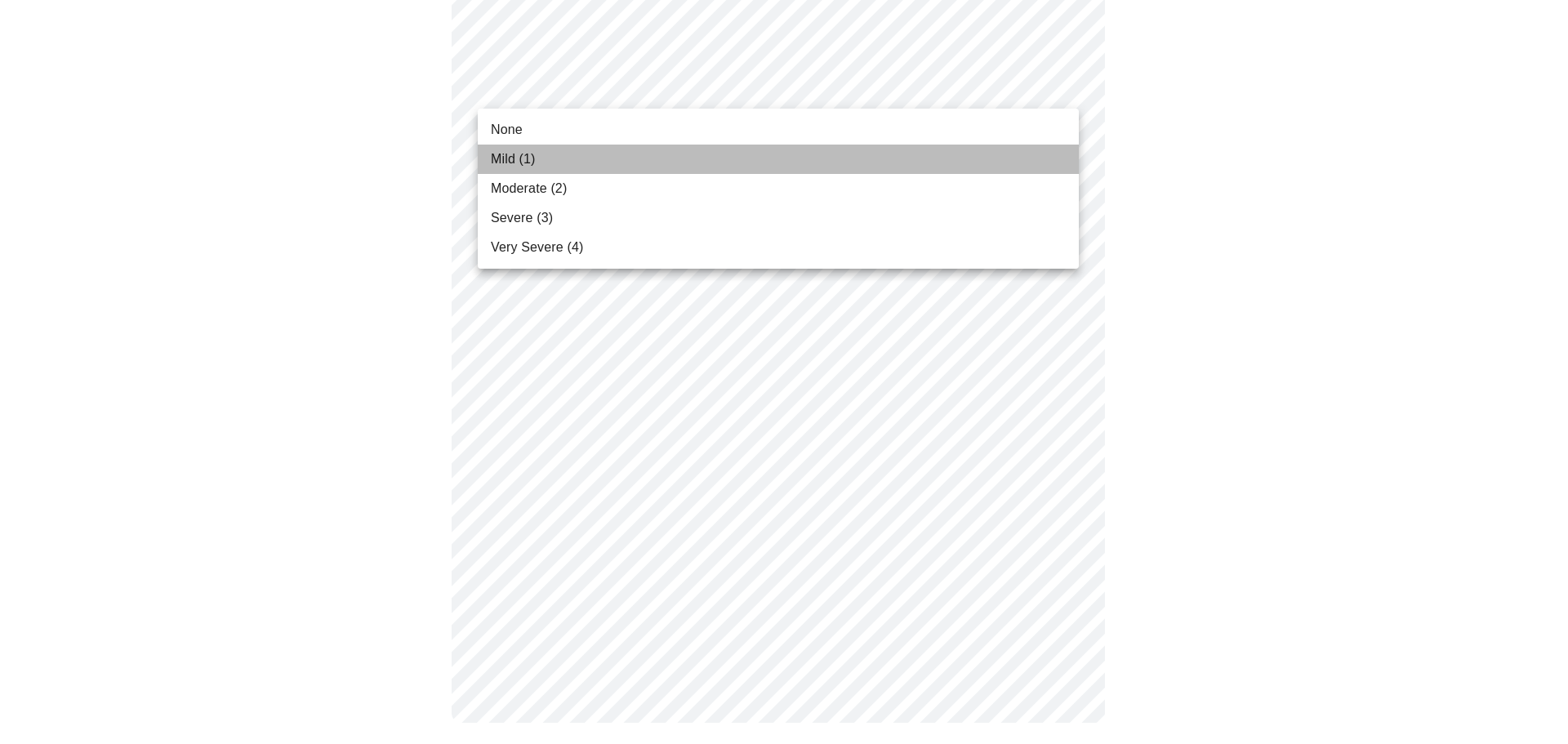
click at [529, 157] on span "Mild (1)" at bounding box center [513, 159] width 45 height 20
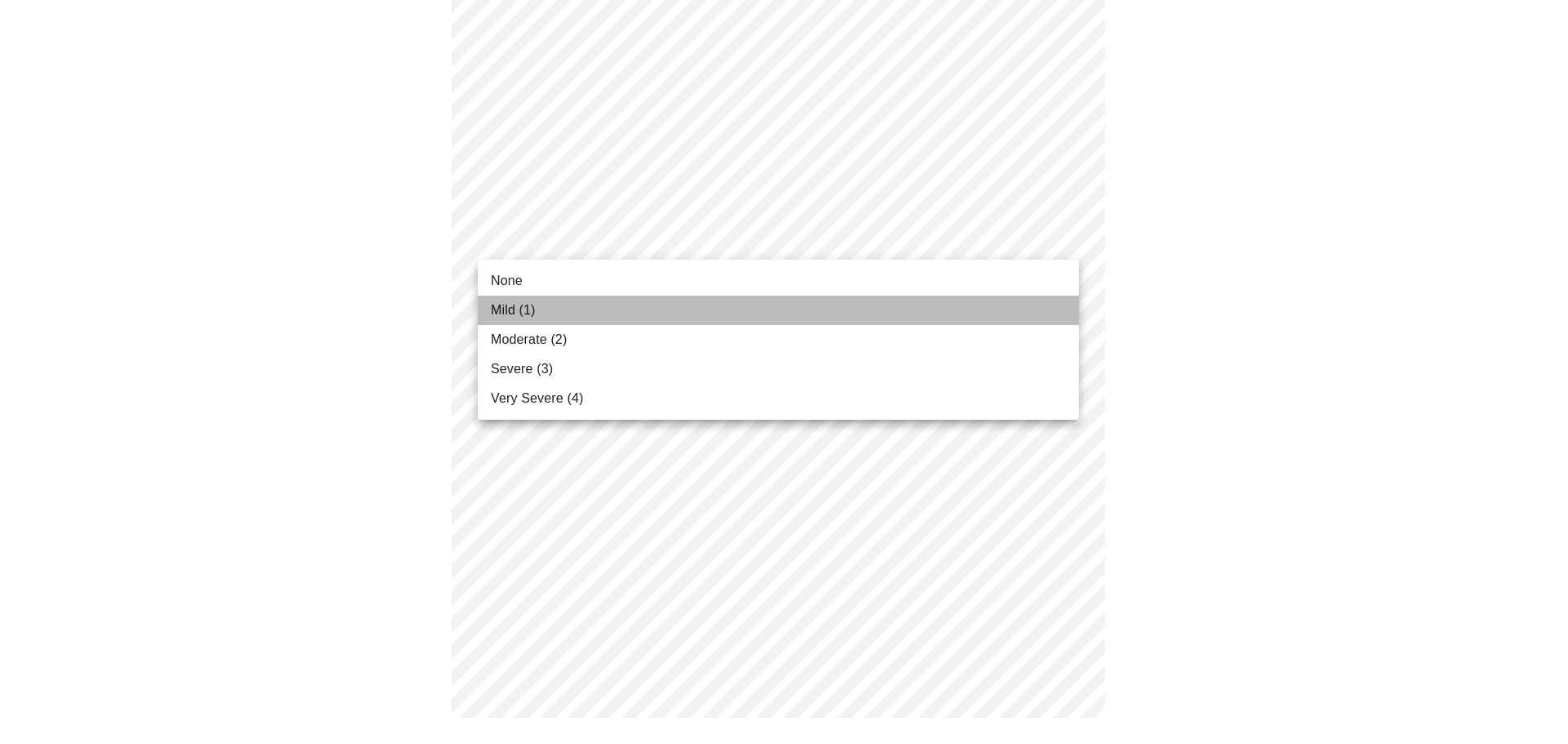
click at [522, 308] on span "Mild (1)" at bounding box center [513, 310] width 45 height 20
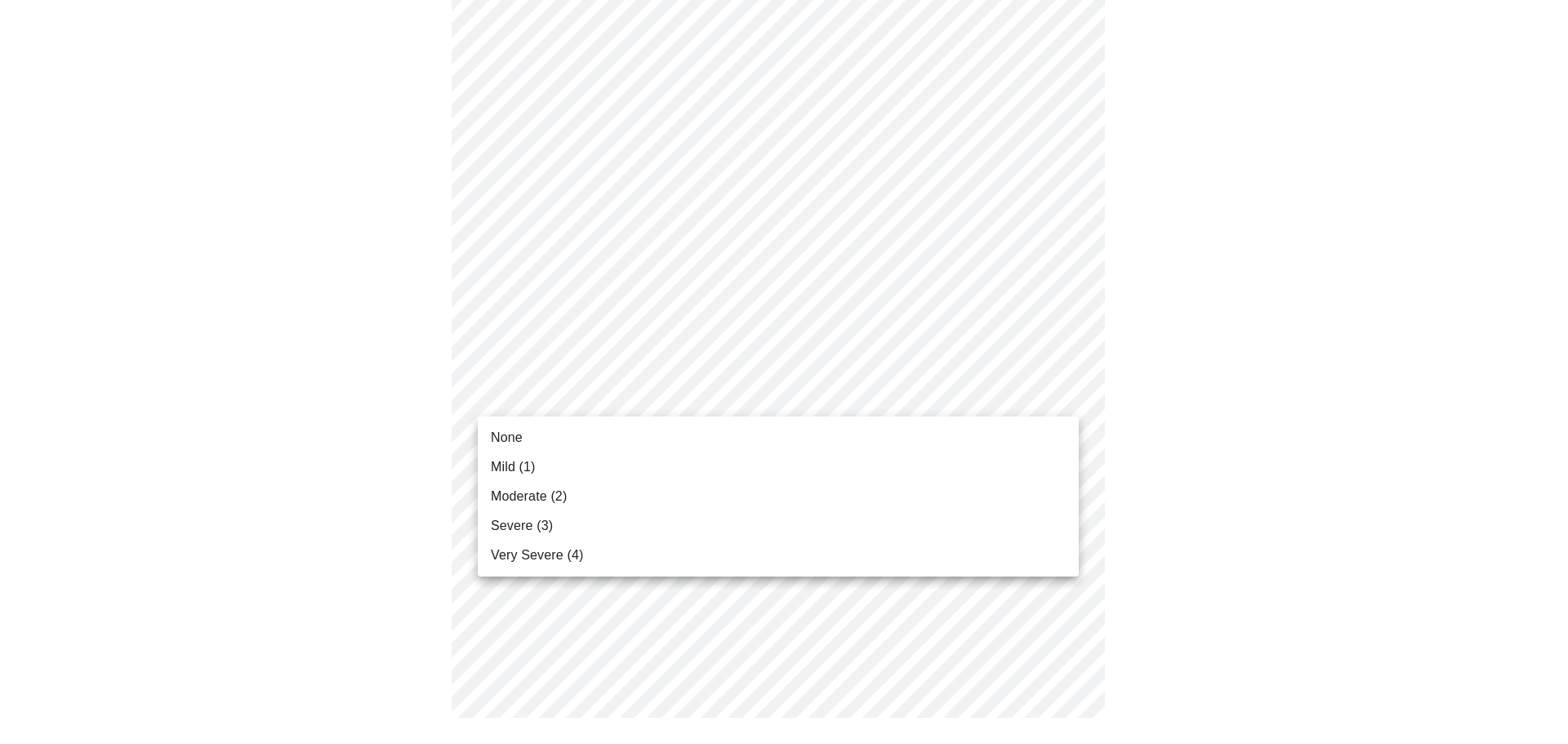
click at [552, 496] on span "Moderate (2)" at bounding box center [528, 496] width 76 height 20
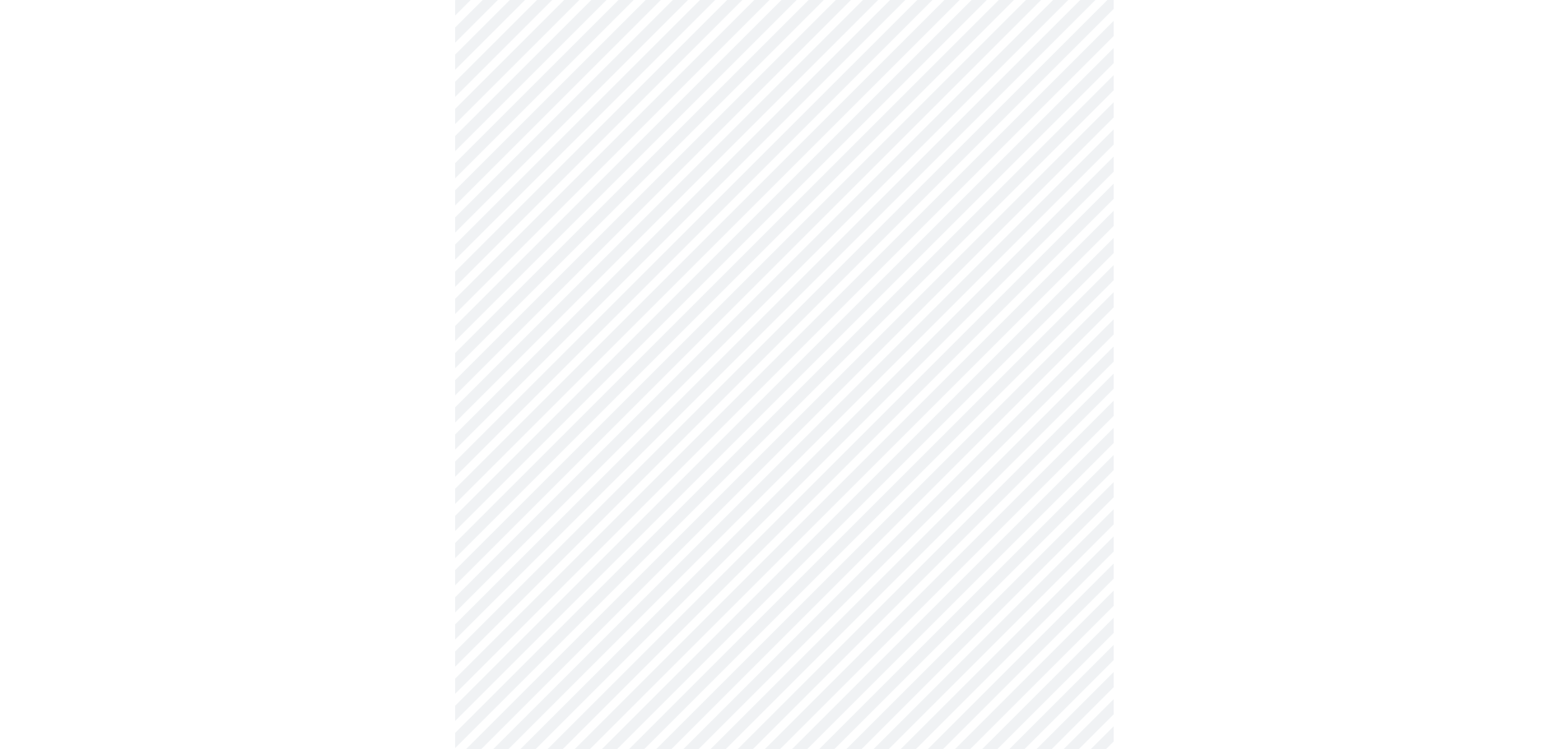
scroll to position [424, 0]
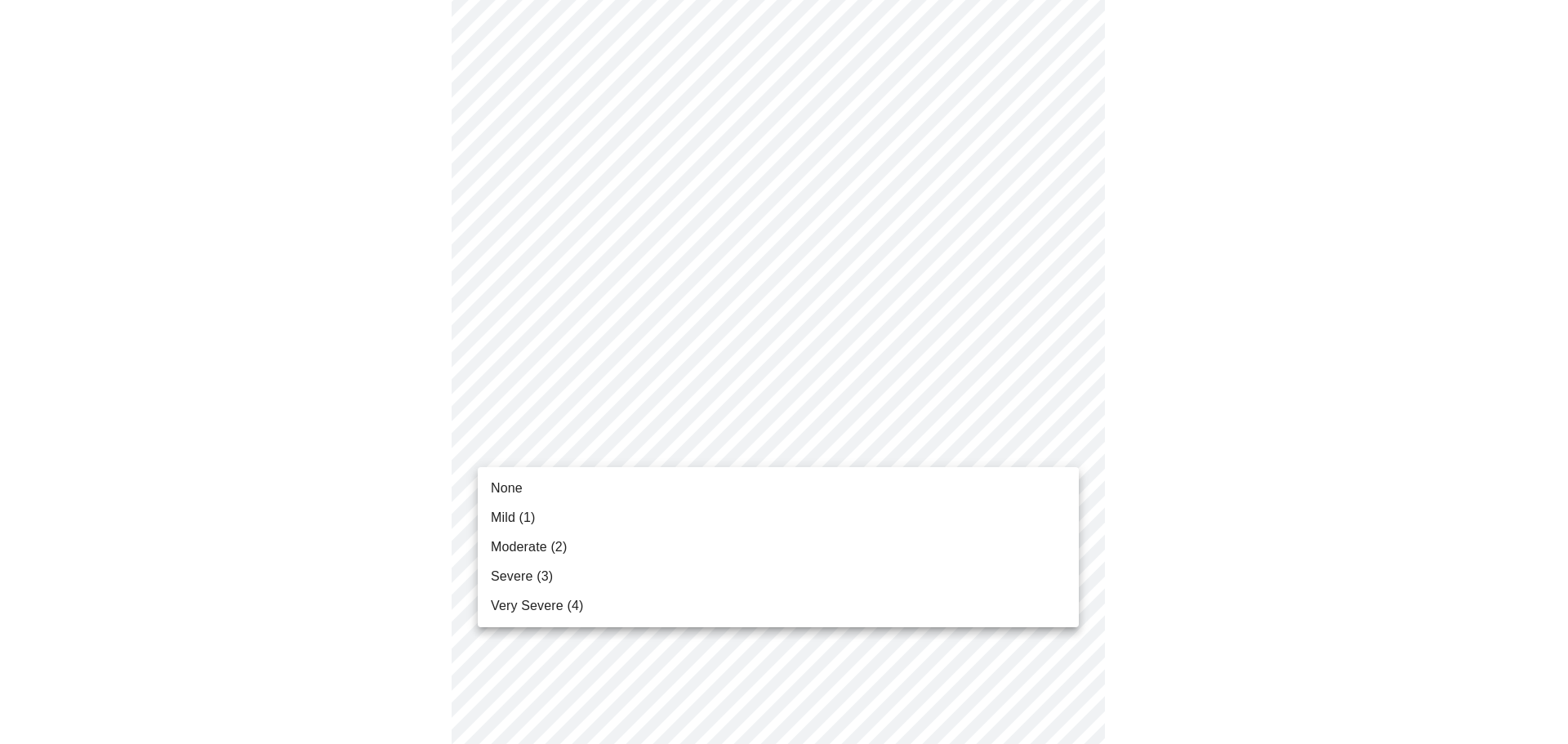
click at [703, 430] on body "MyMenopauseRx Appointments Messaging Labs Uploads Medications Community Refer a…" at bounding box center [784, 576] width 1555 height 1982
click at [509, 509] on span "Mild (1)" at bounding box center [513, 518] width 45 height 20
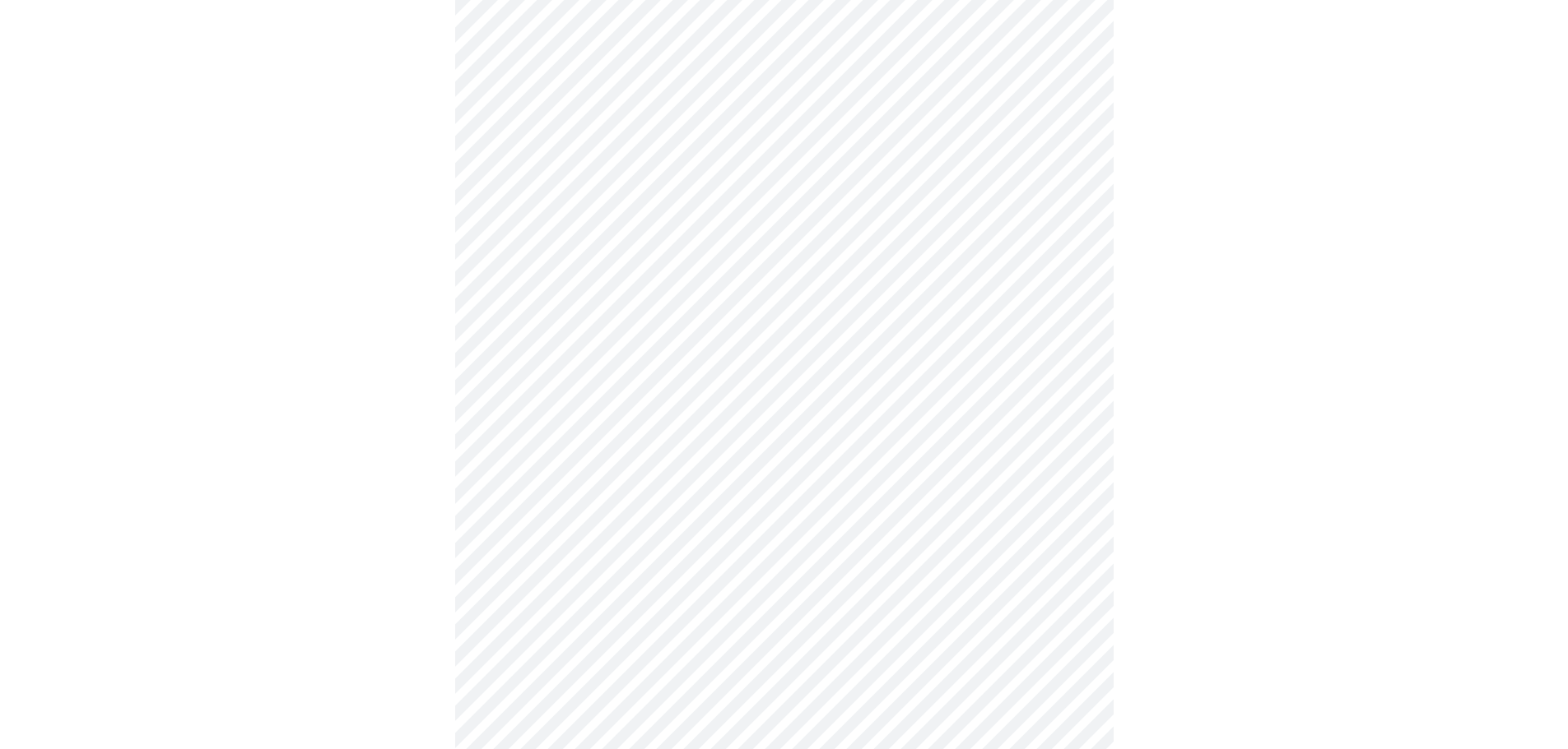
scroll to position [575, 0]
click at [1048, 448] on body "MyMenopauseRx Appointments Messaging Labs Uploads Medications Community Refer a…" at bounding box center [784, 267] width 1555 height 1673
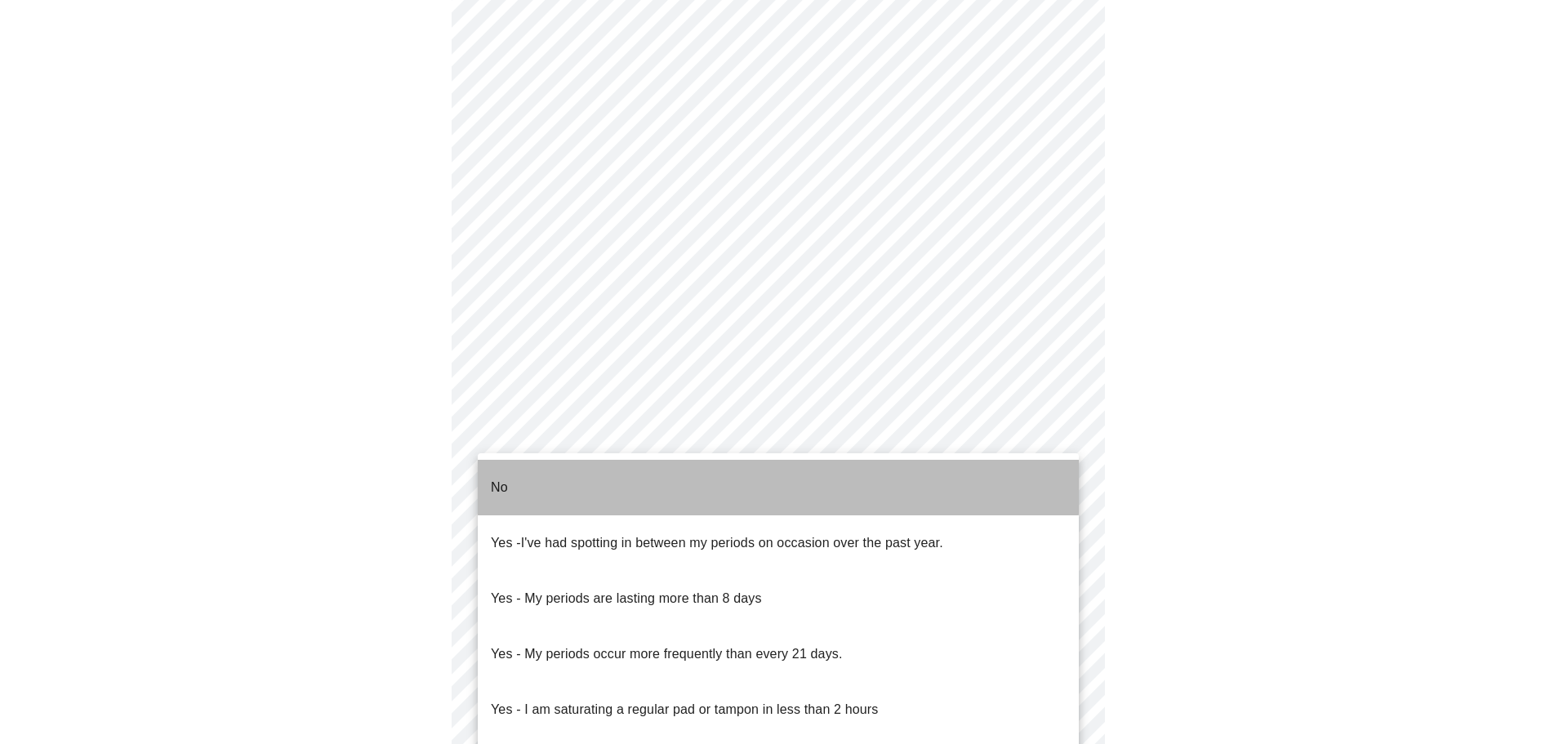
click at [514, 470] on li "No" at bounding box center [777, 487] width 600 height 56
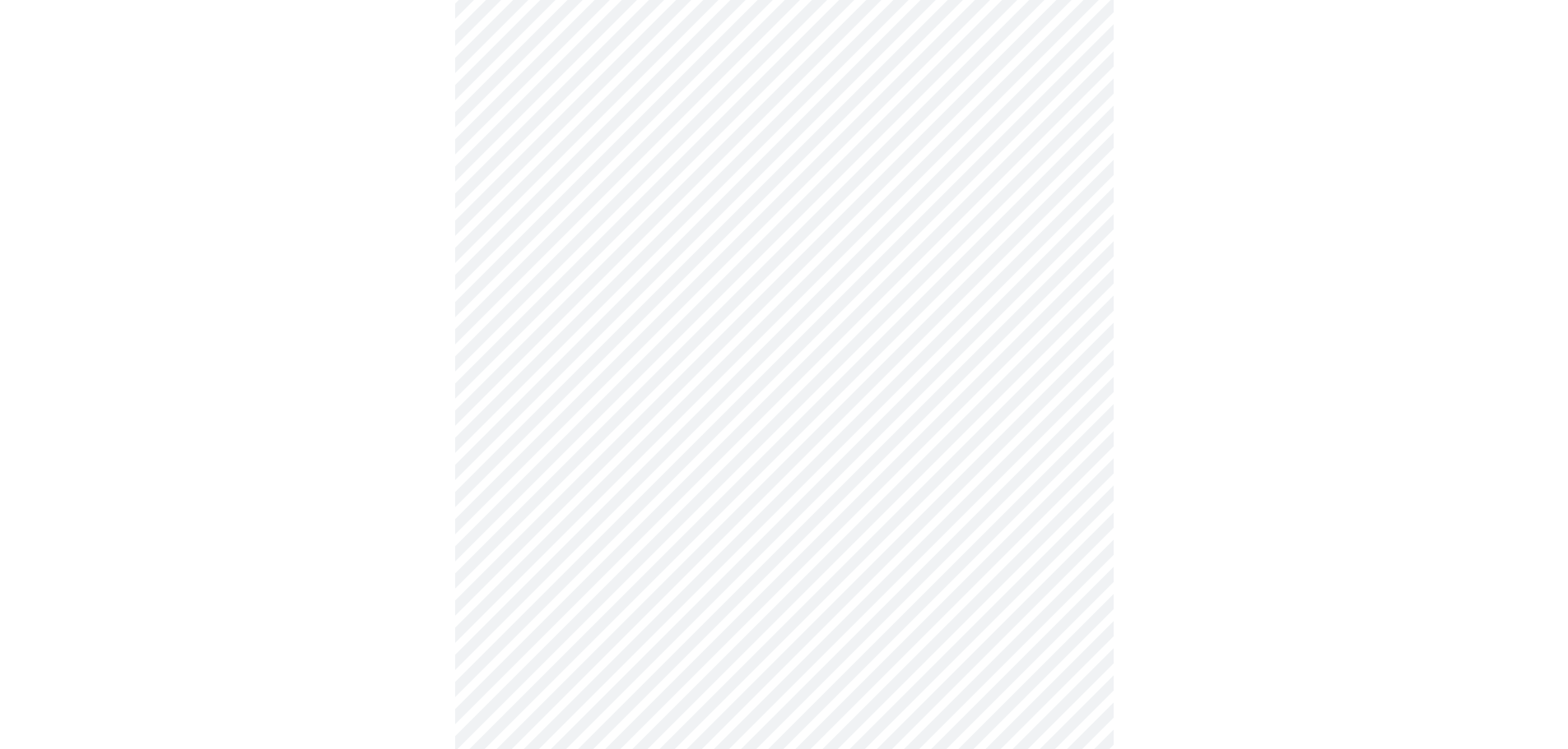
scroll to position [740, 0]
click at [502, 435] on body "MyMenopauseRx Appointments Messaging Labs Uploads Medications Community Refer a…" at bounding box center [790, 98] width 1567 height 1663
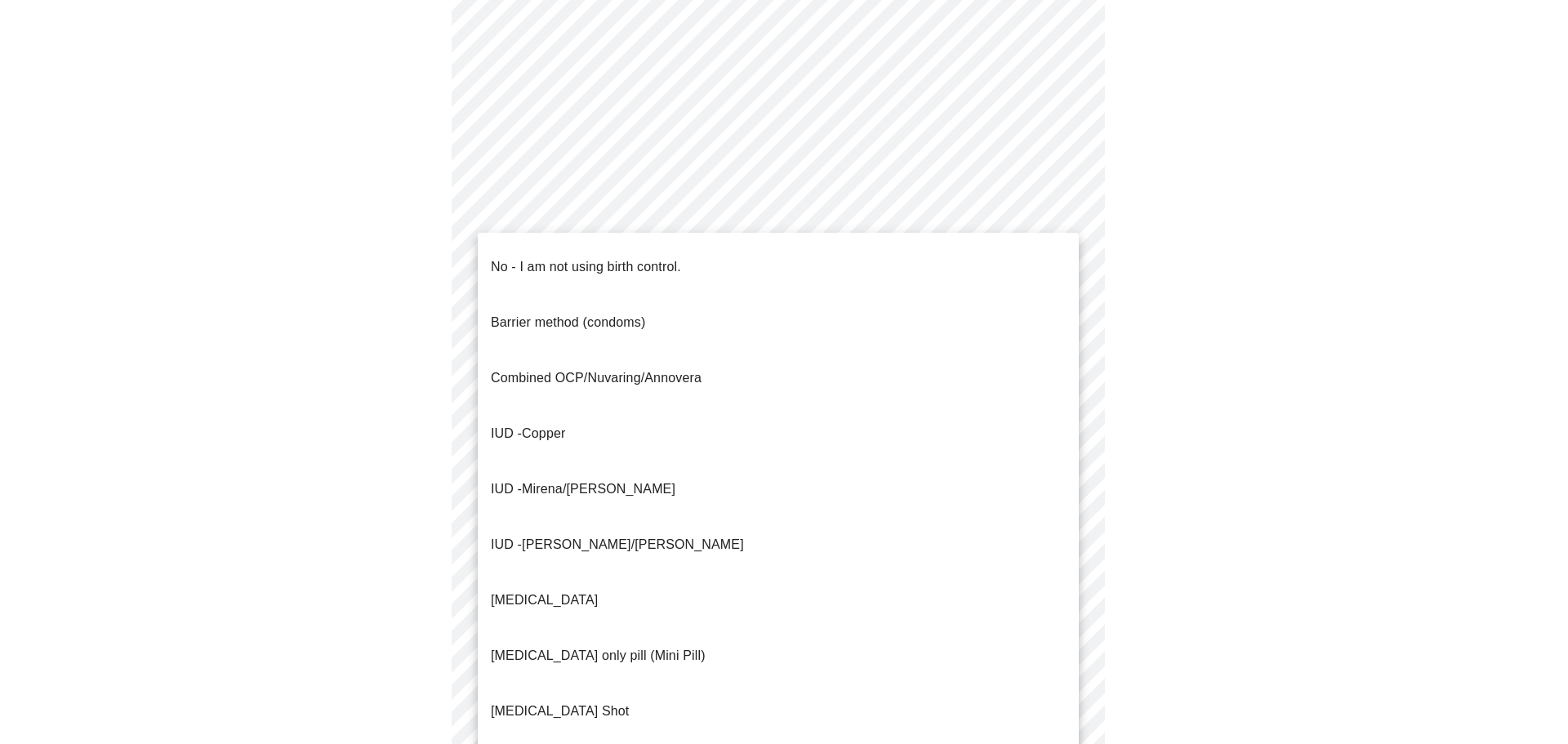
click at [504, 257] on p "No - I am not using birth control." at bounding box center [585, 267] width 190 height 20
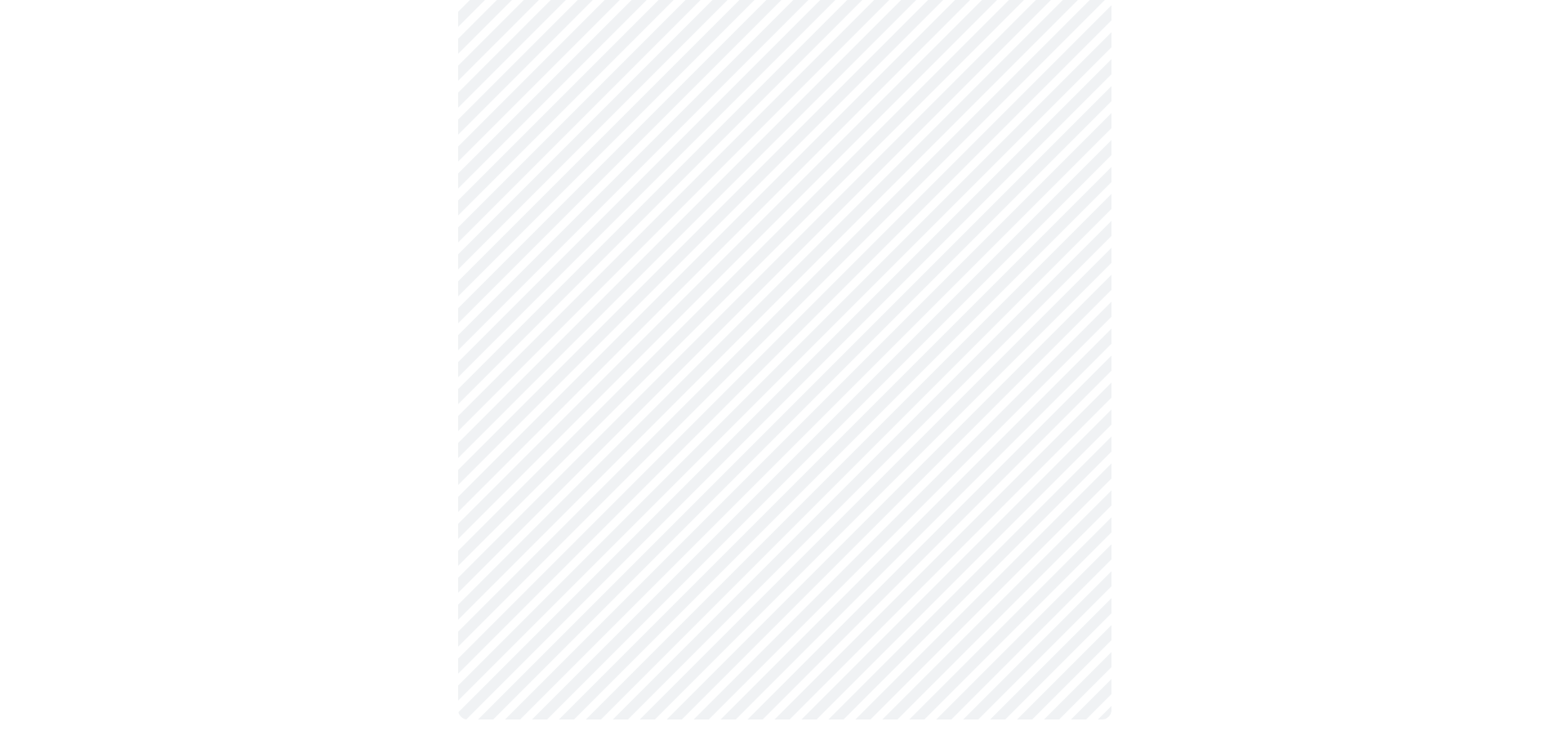
scroll to position [898, 0]
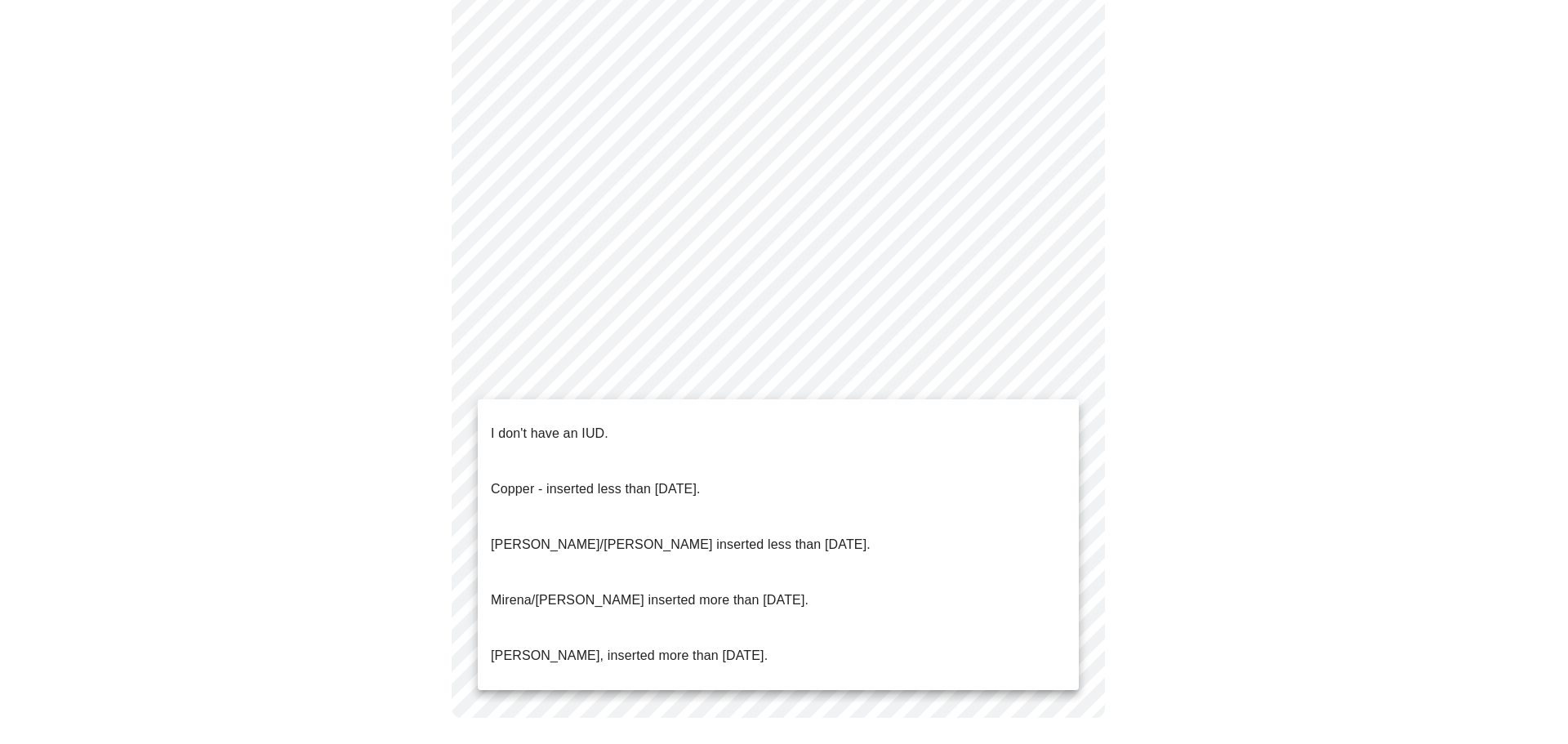
click at [548, 428] on p "I don't have an IUD." at bounding box center [549, 433] width 118 height 20
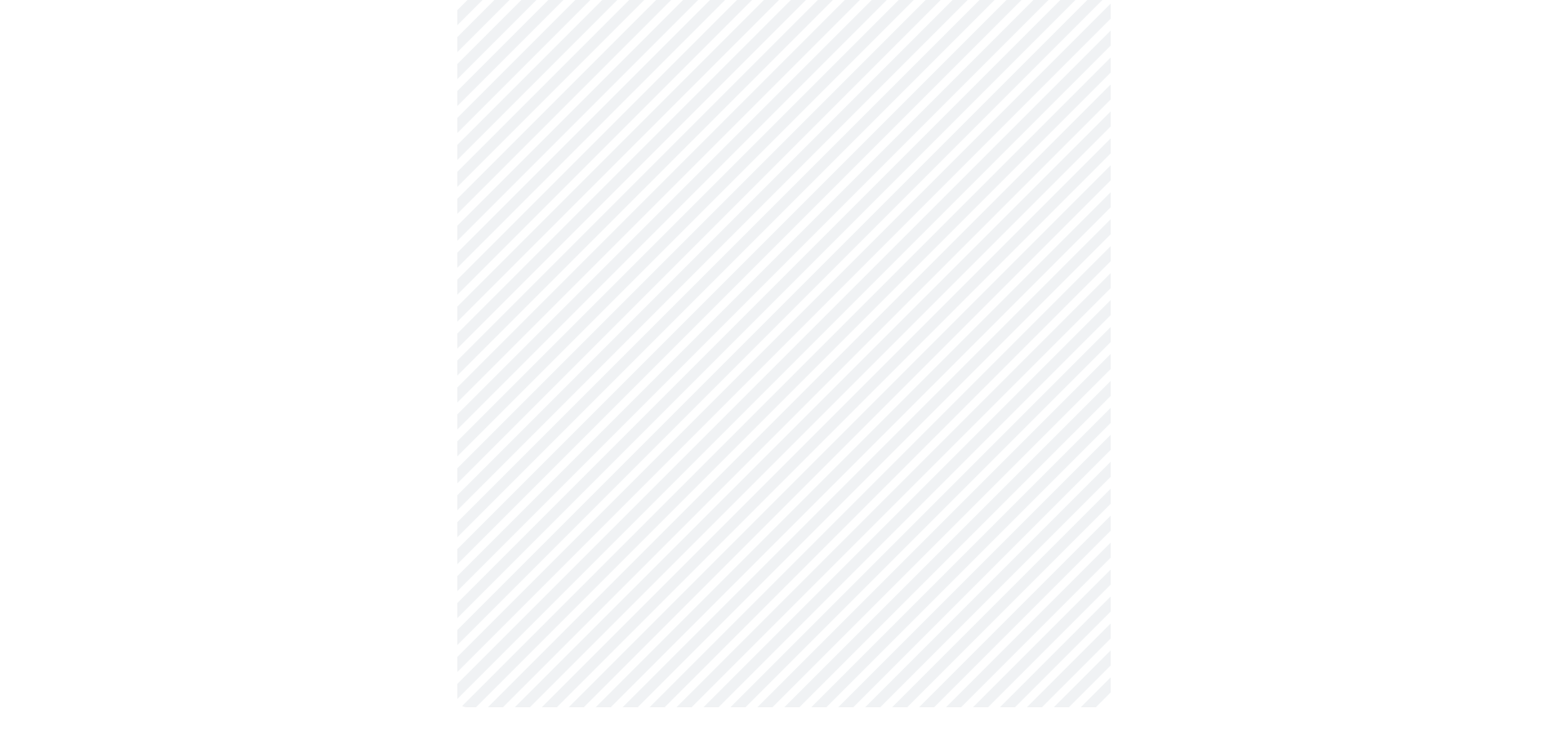
scroll to position [887, 0]
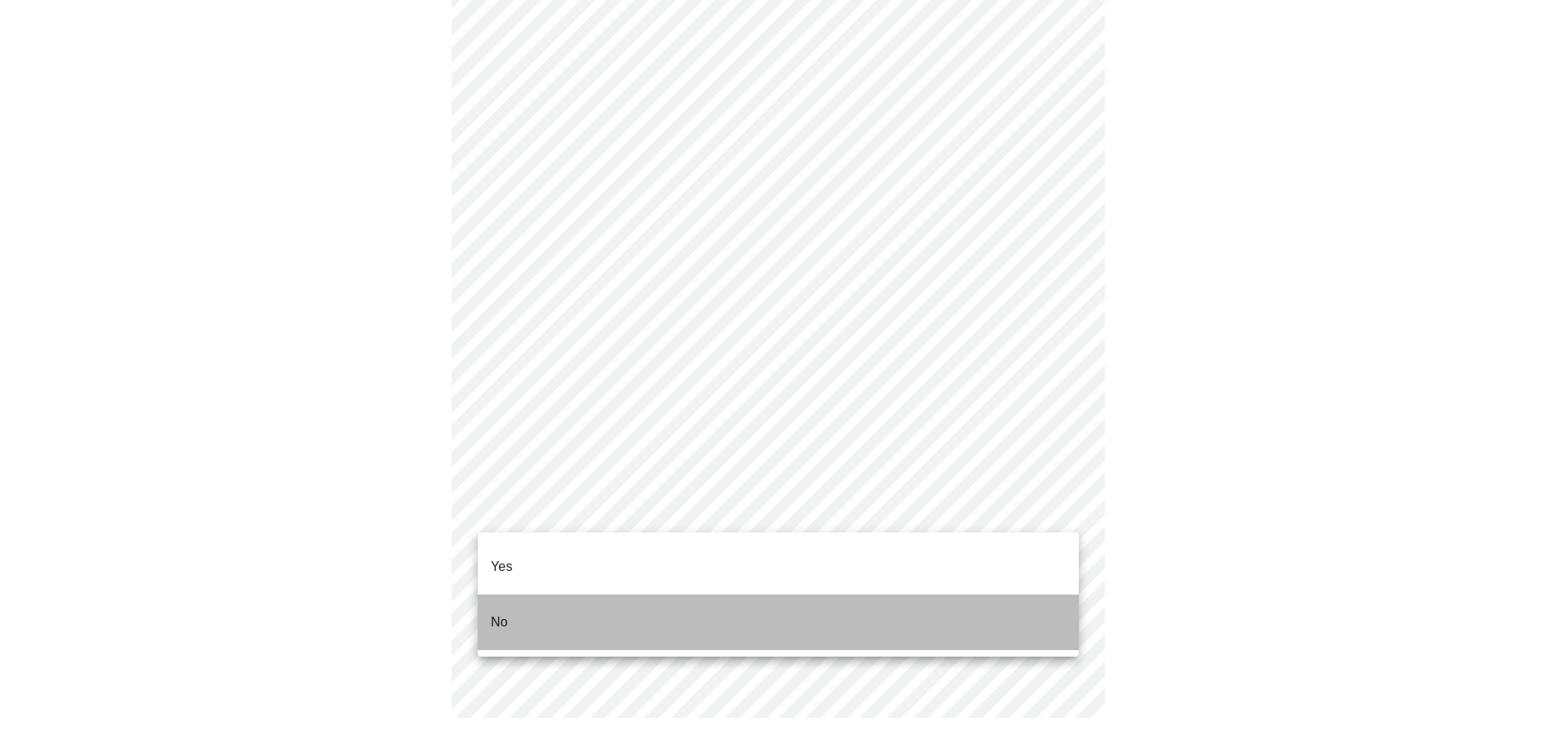
click at [561, 598] on li "No" at bounding box center [777, 623] width 600 height 56
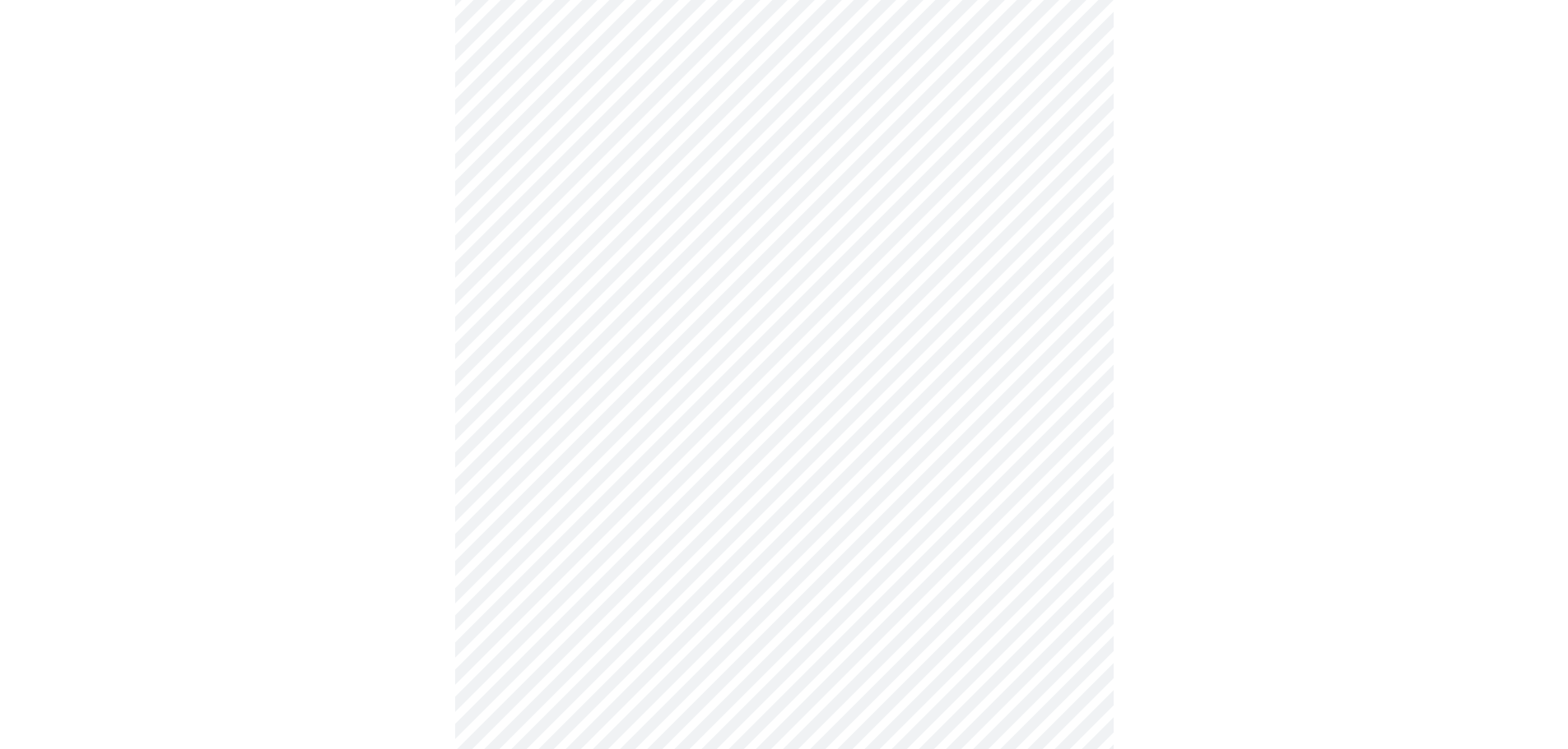
scroll to position [247, 0]
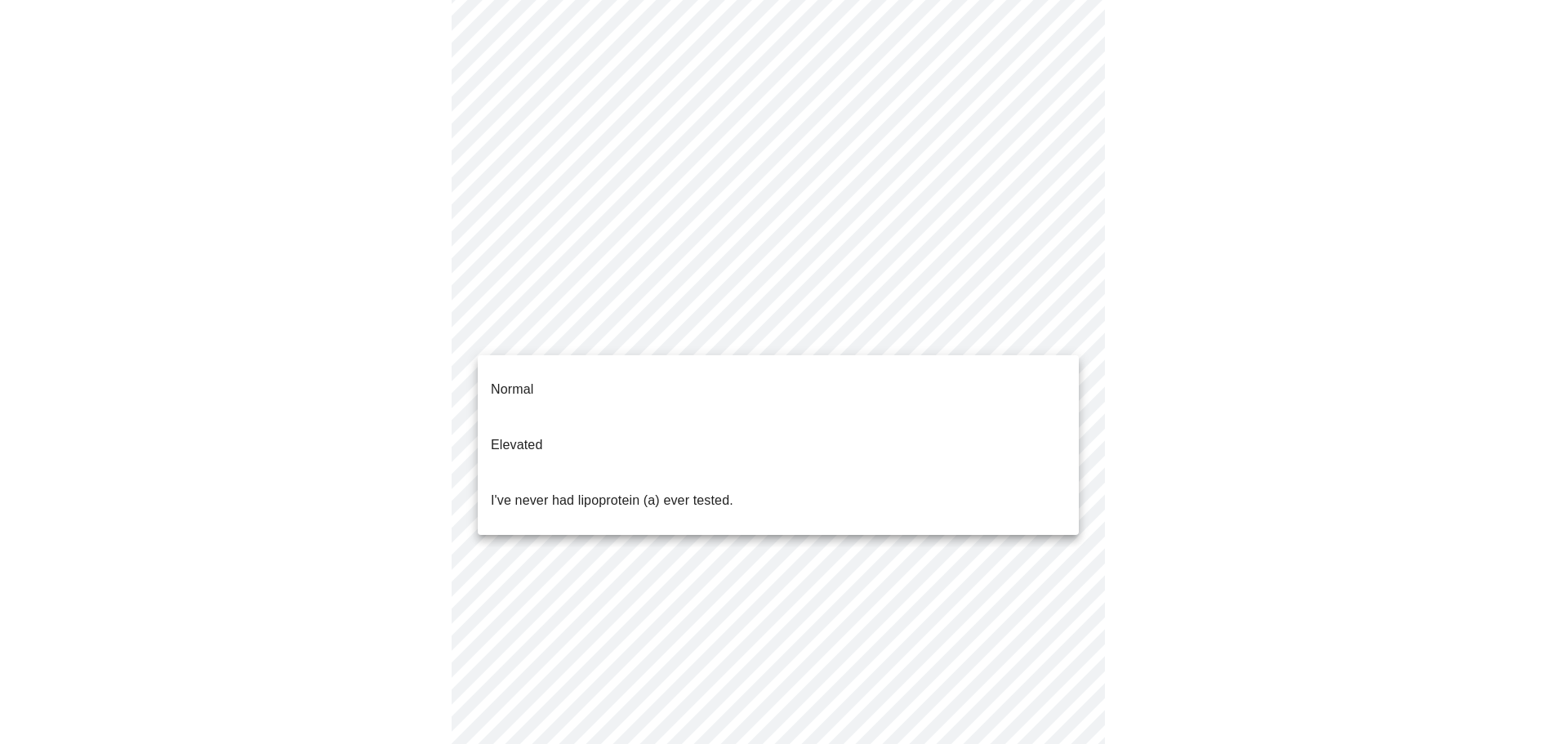
click at [660, 336] on body "MyMenopauseRx Appointments Messaging Labs Uploads Medications Community Refer a…" at bounding box center [784, 377] width 1555 height 1230
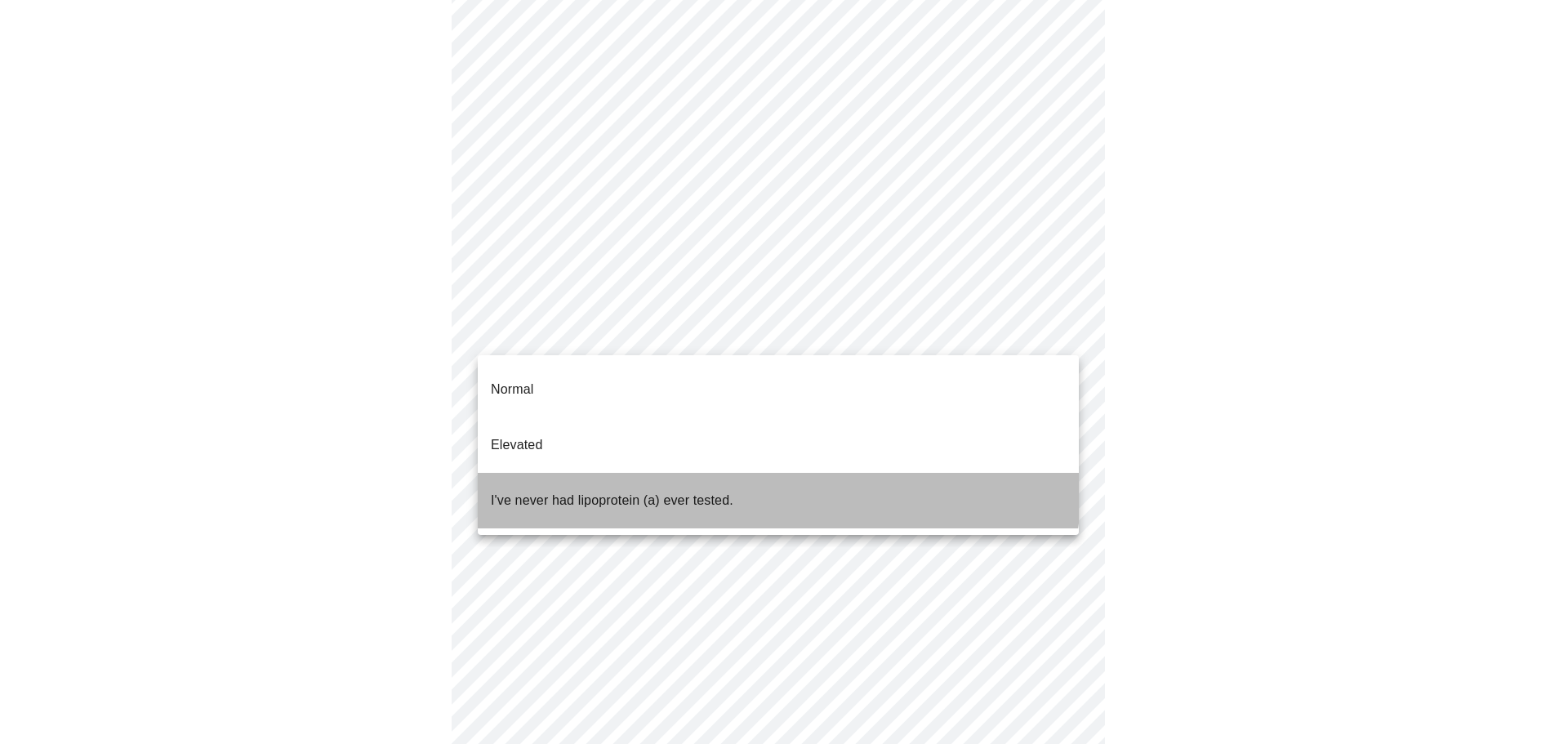
click at [686, 491] on p "I've never had lipoprotein (a) ever tested." at bounding box center [612, 500] width 243 height 20
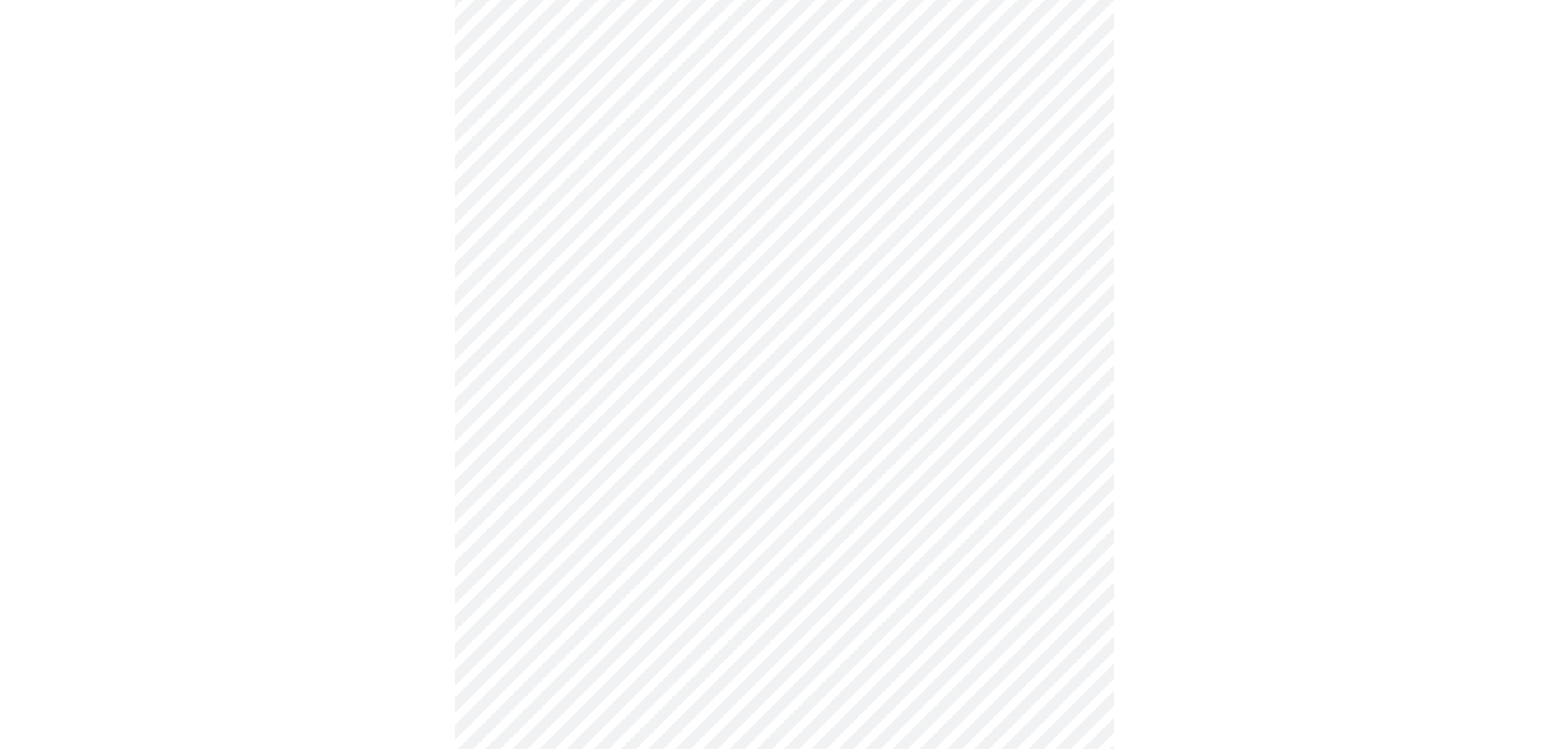
scroll to position [4442, 0]
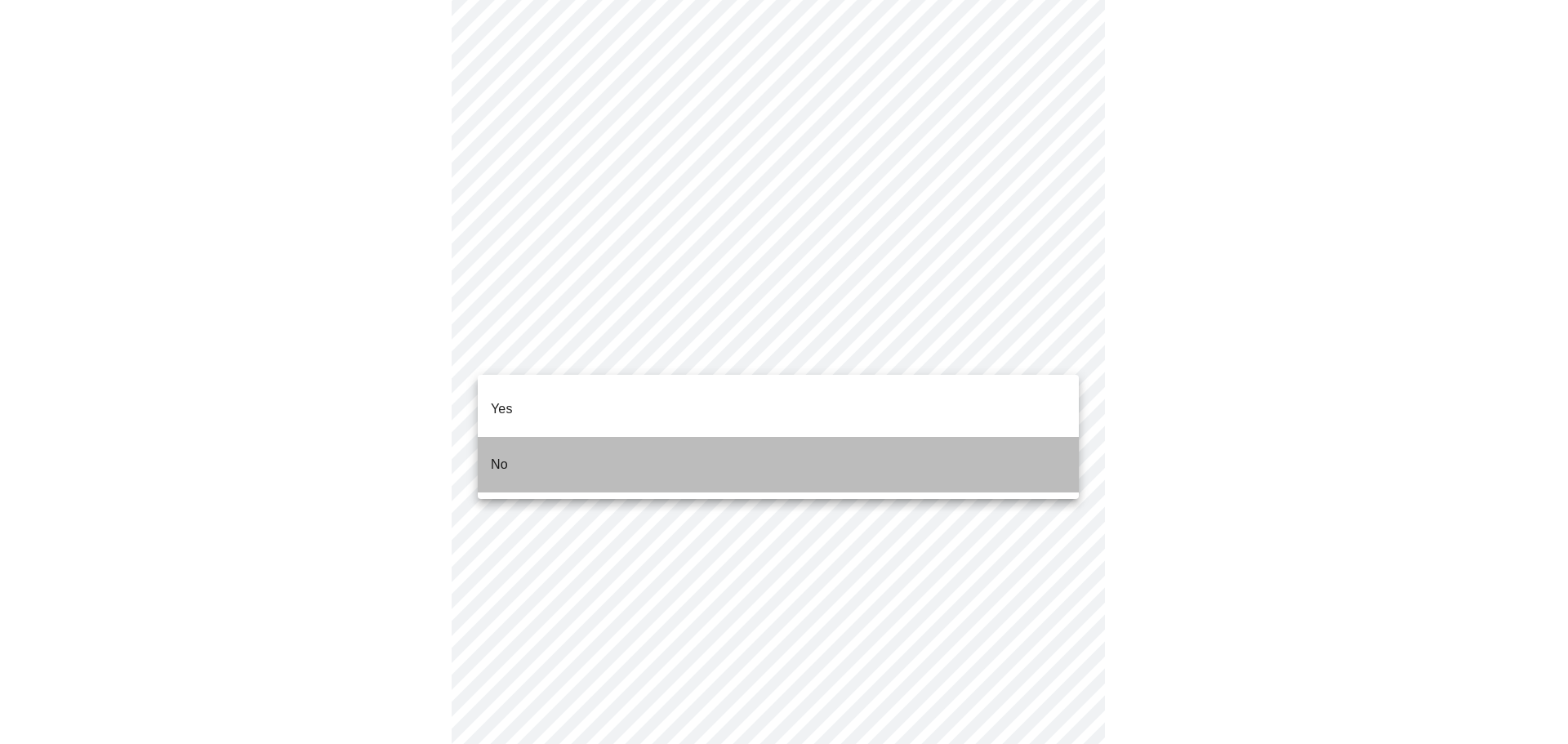
click at [506, 455] on p "No" at bounding box center [499, 464] width 17 height 20
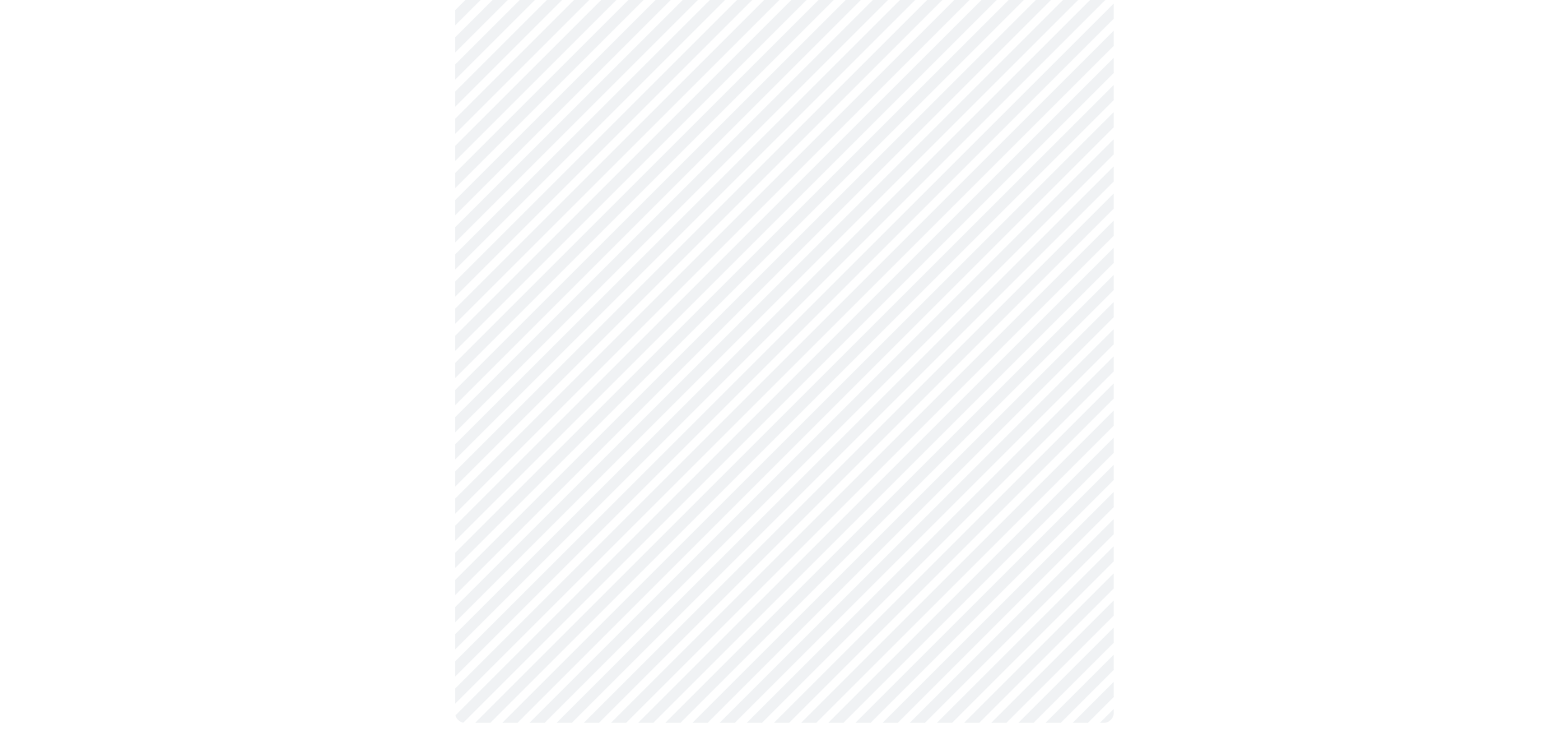
scroll to position [0, 0]
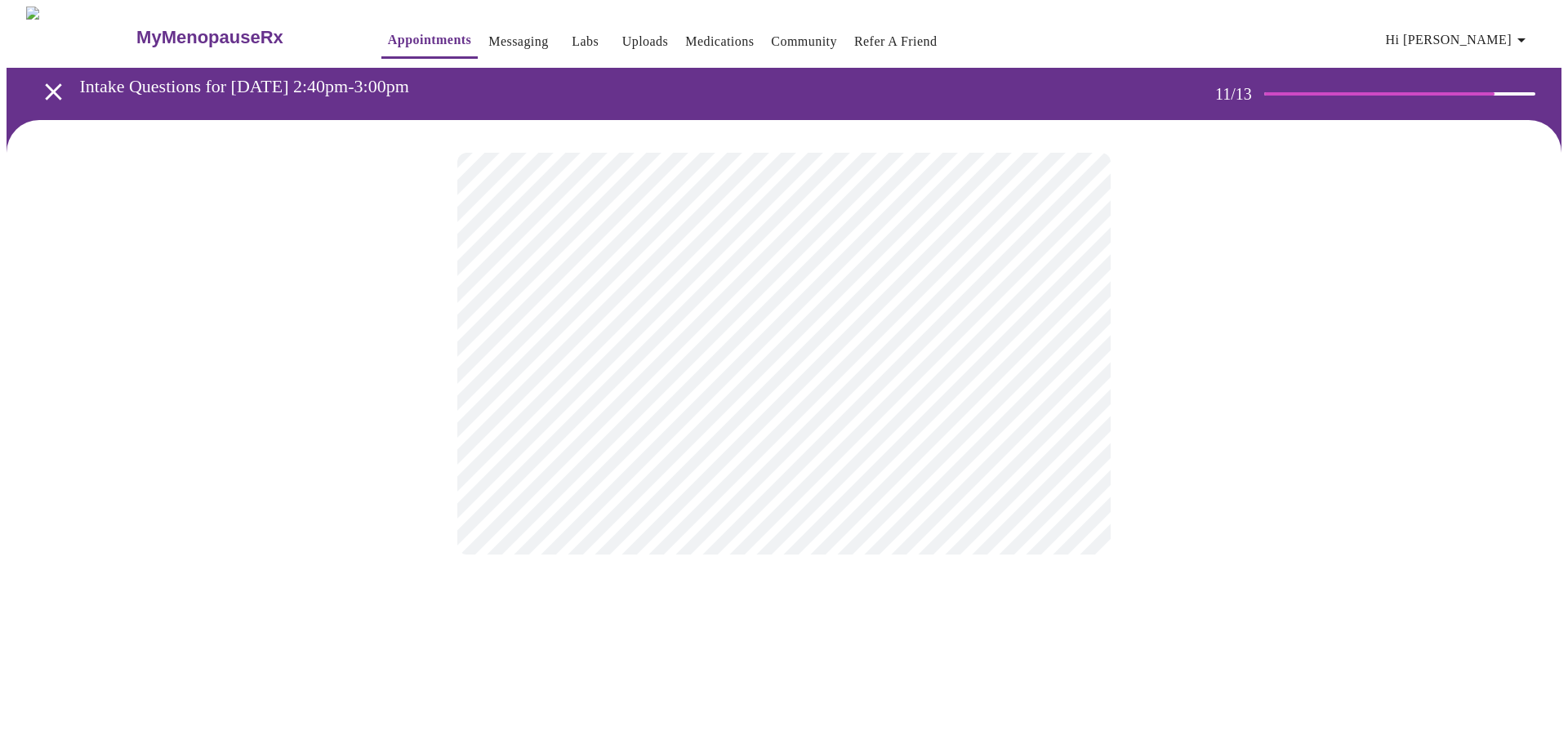
click at [1165, 294] on div at bounding box center [784, 354] width 1555 height 467
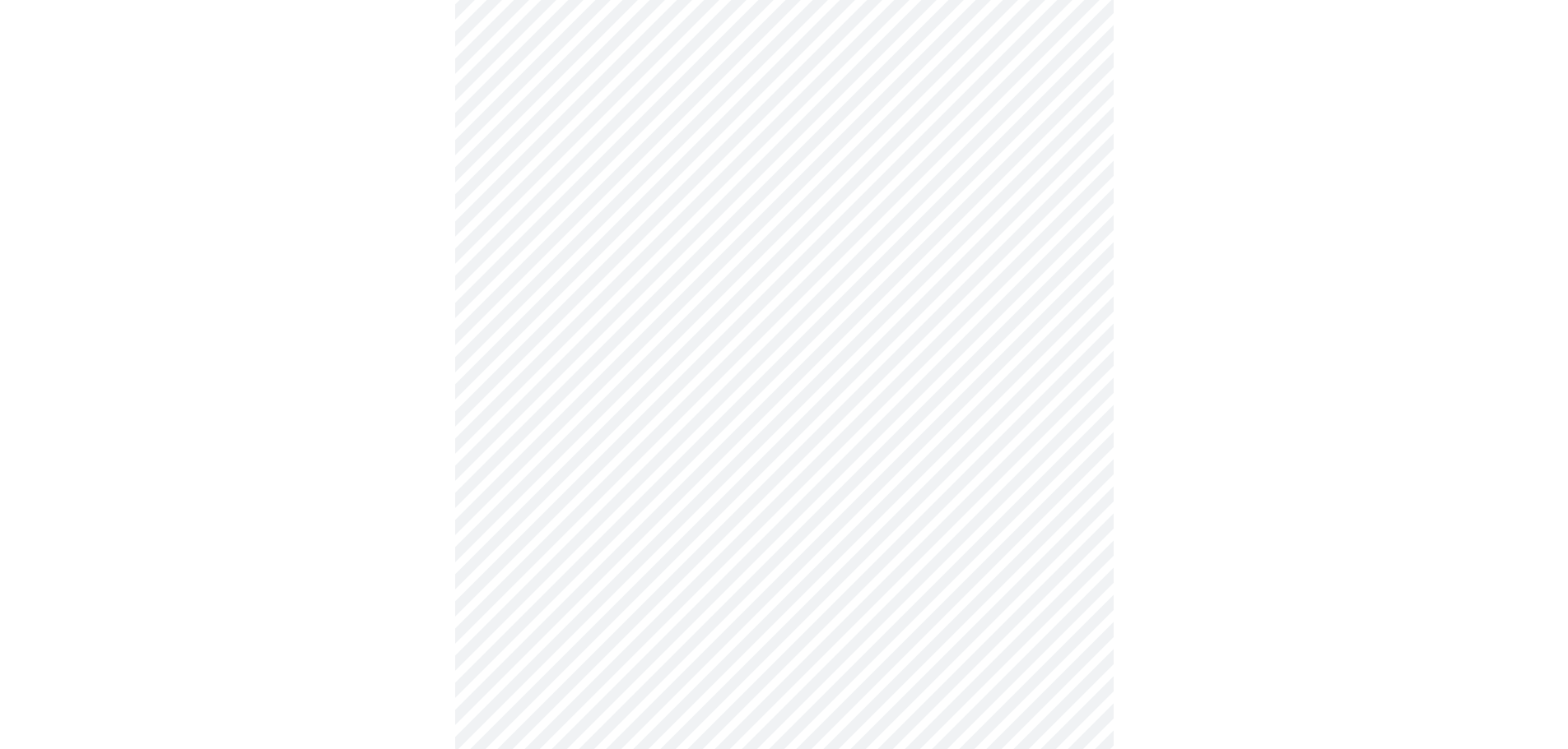
scroll to position [1025, 0]
